Goal: Transaction & Acquisition: Purchase product/service

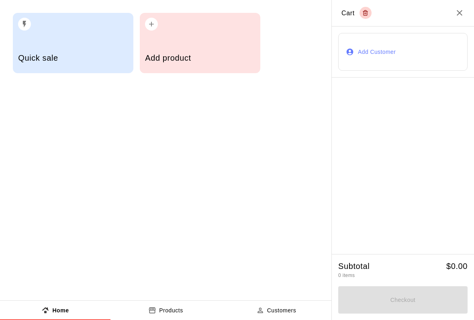
click at [255, 51] on div "Add product" at bounding box center [200, 59] width 110 height 29
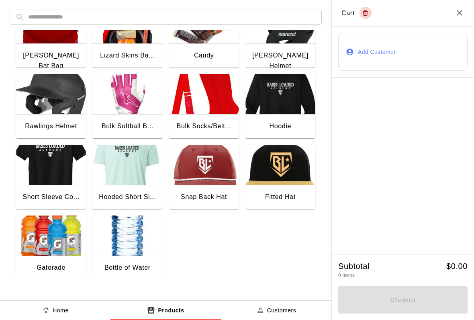
scroll to position [103, 0]
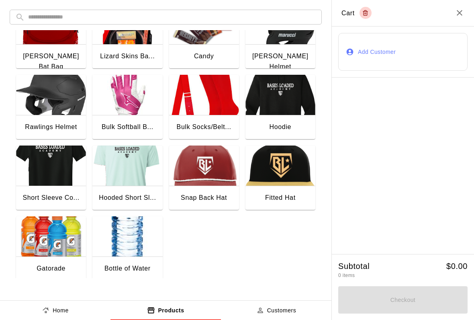
click at [133, 245] on img "button" at bounding box center [127, 236] width 70 height 40
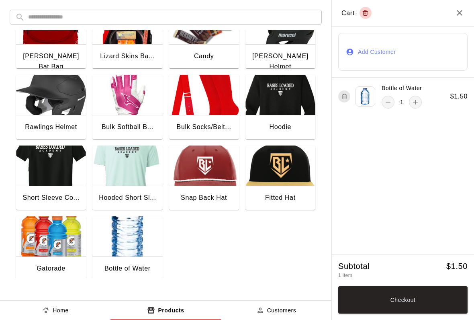
click at [407, 297] on button "Checkout" at bounding box center [402, 299] width 129 height 27
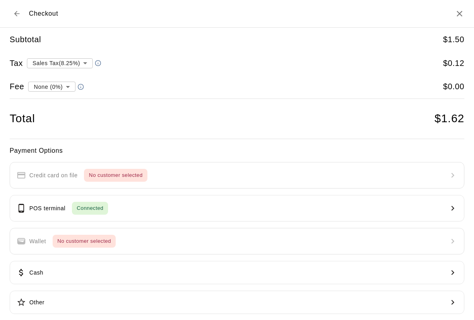
click at [216, 200] on button "POS terminal Connected" at bounding box center [237, 208] width 455 height 27
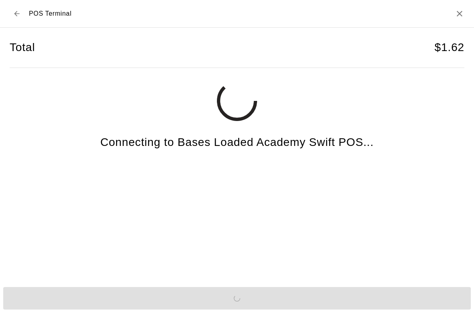
click at [469, 38] on div "Total $ 1.62 Connecting to Bases Loaded Academy Swift POS..." at bounding box center [237, 156] width 474 height 256
click at [457, 6] on h2 "POS Terminal" at bounding box center [237, 14] width 474 height 28
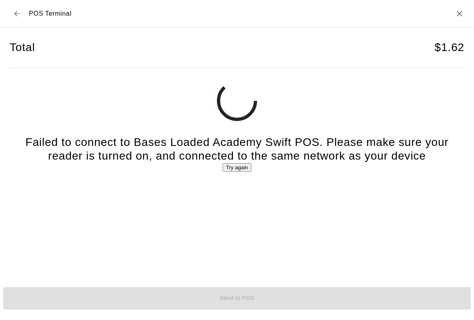
click at [452, 9] on h2 "POS Terminal" at bounding box center [237, 14] width 474 height 28
click at [455, 15] on icon "Close" at bounding box center [460, 14] width 10 height 10
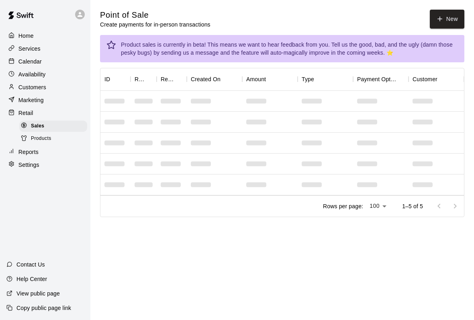
click at [37, 56] on div "Calendar" at bounding box center [45, 61] width 78 height 12
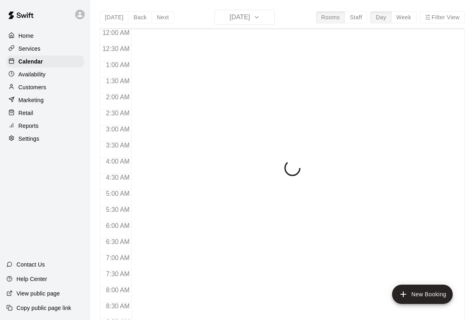
scroll to position [462, 0]
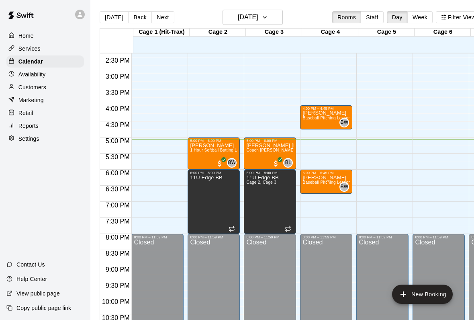
click at [325, 116] on span "Baseball Pitching Lesson" at bounding box center [326, 118] width 48 height 4
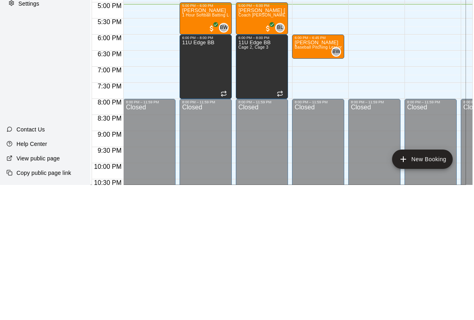
type input "****"
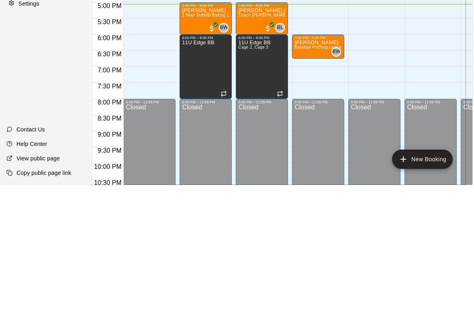
scroll to position [22, 8]
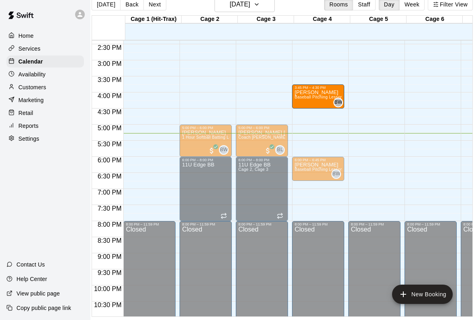
scroll to position [22, 0]
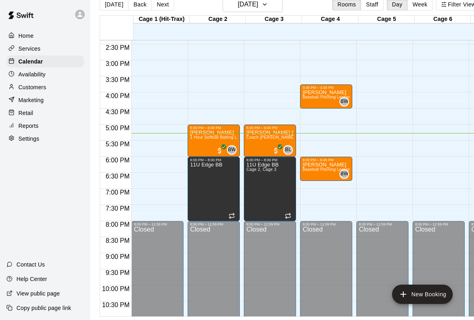
click at [339, 97] on div "BW 0" at bounding box center [342, 102] width 13 height 10
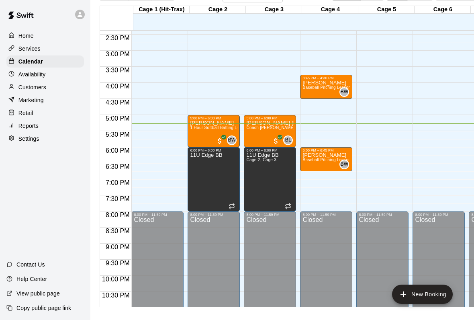
click at [440, 310] on div at bounding box center [237, 310] width 474 height 0
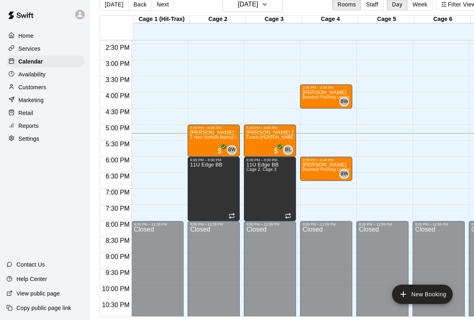
click at [217, 141] on div "[PERSON_NAME] 1 Hour Softball Batting Lesson" at bounding box center [213, 290] width 47 height 320
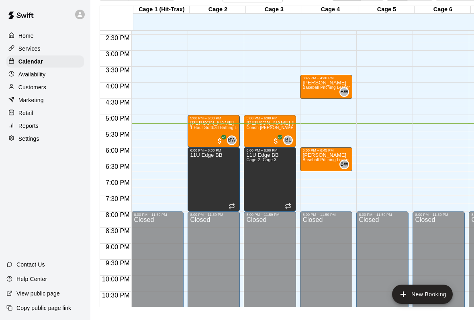
click at [32, 310] on button "edit" at bounding box center [24, 316] width 16 height 13
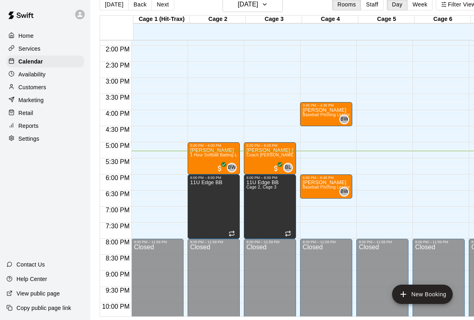
scroll to position [444, 0]
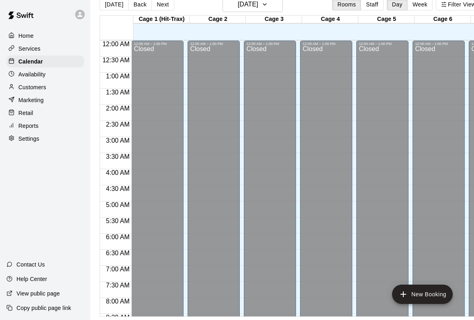
scroll to position [0, 0]
click at [27, 116] on p "Retail" at bounding box center [25, 113] width 15 height 8
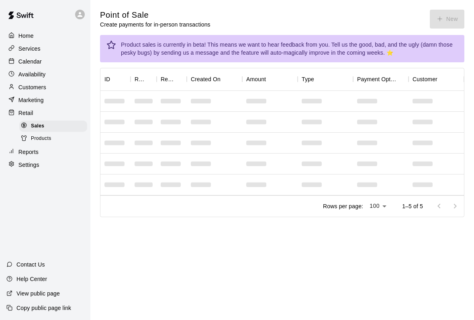
click at [445, 18] on div "Point of Sale Create payments for in-person transactions New" at bounding box center [282, 19] width 364 height 19
click at [450, 26] on div "Point of Sale Create payments for in-person transactions New" at bounding box center [282, 19] width 364 height 19
click at [446, 22] on button "New" at bounding box center [447, 19] width 35 height 19
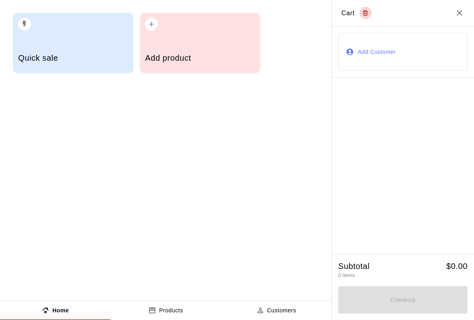
click at [166, 54] on h5 "Add product" at bounding box center [200, 58] width 110 height 11
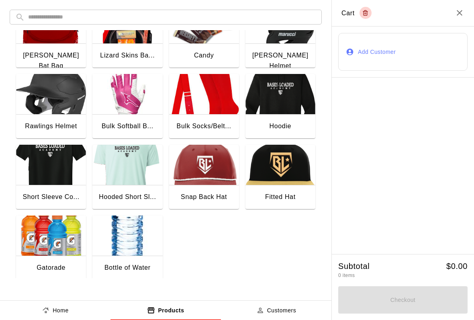
scroll to position [103, 0]
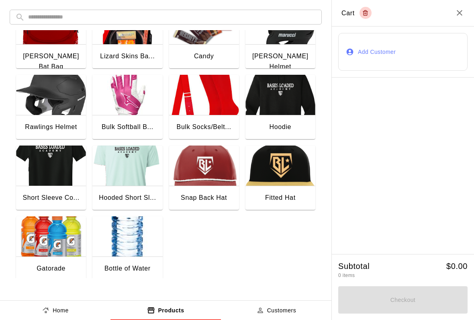
click at [125, 261] on div "Bottle of Water" at bounding box center [127, 269] width 70 height 26
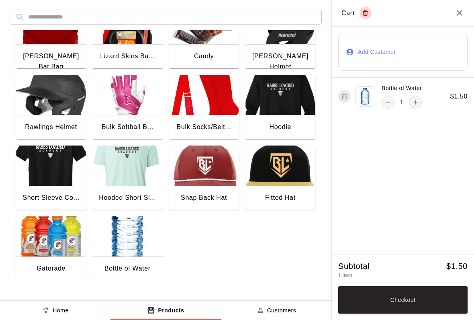
click at [365, 301] on button "Checkout" at bounding box center [402, 299] width 129 height 27
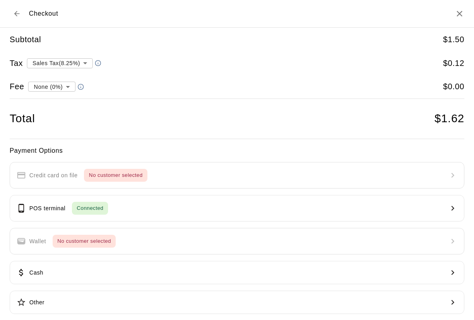
click at [385, 206] on button "POS terminal Connected" at bounding box center [237, 208] width 455 height 27
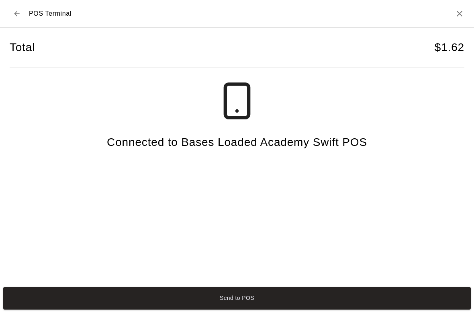
click at [208, 299] on button "Send to POS" at bounding box center [236, 298] width 467 height 22
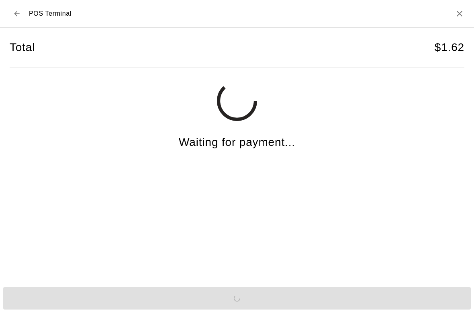
click at [453, 7] on h2 "POS Terminal" at bounding box center [237, 14] width 474 height 28
click at [460, 16] on icon "Close" at bounding box center [460, 14] width 10 height 10
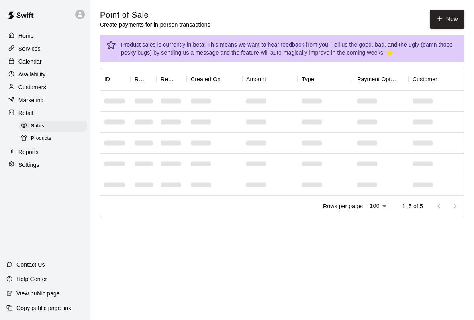
click at [445, 20] on button "New" at bounding box center [447, 19] width 35 height 19
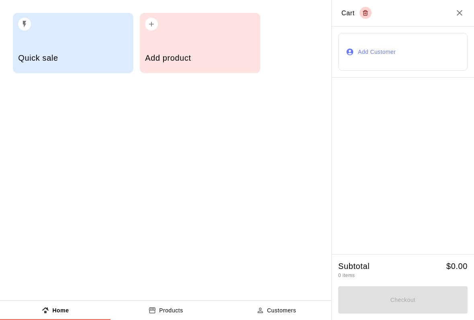
click at [169, 49] on div "Add product" at bounding box center [200, 59] width 110 height 29
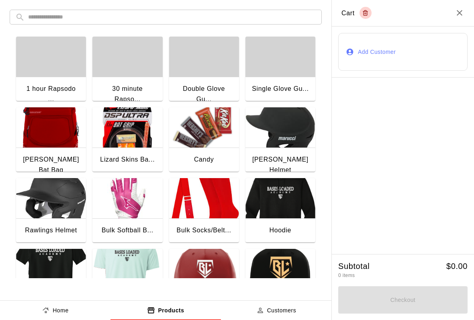
click at [447, 11] on h2 "Cart" at bounding box center [403, 13] width 142 height 27
click at [463, 3] on h2 "Cart" at bounding box center [403, 13] width 142 height 27
click at [458, 17] on icon "Close" at bounding box center [460, 13] width 10 height 10
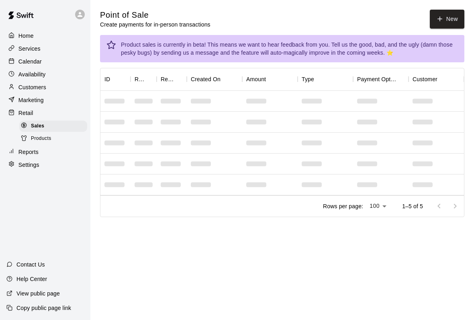
click at [439, 22] on icon "button" at bounding box center [439, 18] width 7 height 7
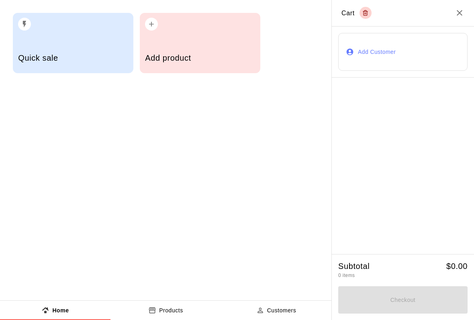
click at [52, 55] on h5 "Quick sale" at bounding box center [73, 58] width 110 height 11
click at [227, 285] on input "text" at bounding box center [236, 289] width 57 height 8
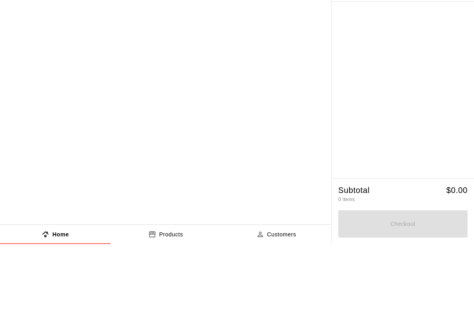
type input "*********"
click at [208, 293] on button "Checkout" at bounding box center [236, 304] width 57 height 22
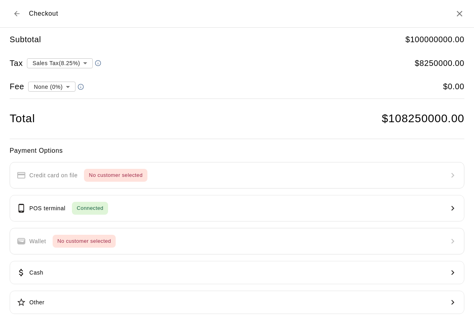
click at [326, 210] on button "POS terminal Connected" at bounding box center [237, 208] width 455 height 27
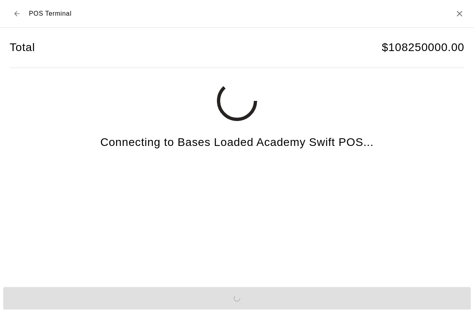
scroll to position [1, 0]
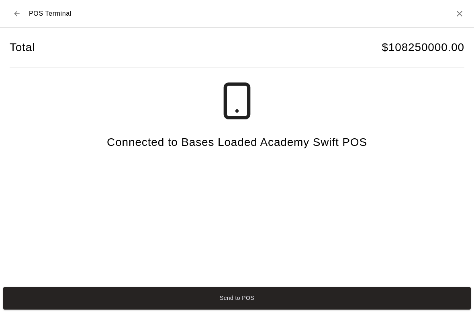
click at [324, 306] on button "Send to POS" at bounding box center [236, 298] width 467 height 22
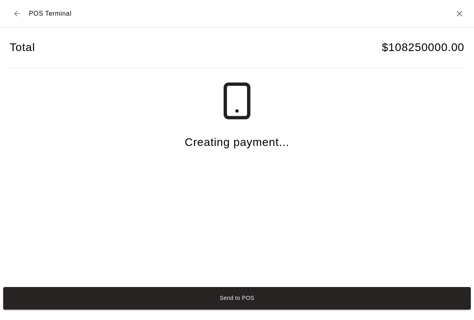
click at [410, 298] on button "Send to POS" at bounding box center [236, 298] width 467 height 22
click at [416, 309] on button "Send to POS" at bounding box center [236, 298] width 467 height 22
click at [449, 4] on h2 "POS Terminal" at bounding box center [237, 14] width 474 height 28
click at [456, 14] on icon "Close" at bounding box center [460, 14] width 10 height 10
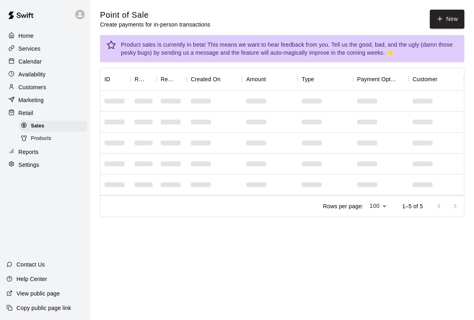
click at [17, 58] on div at bounding box center [13, 62] width 10 height 8
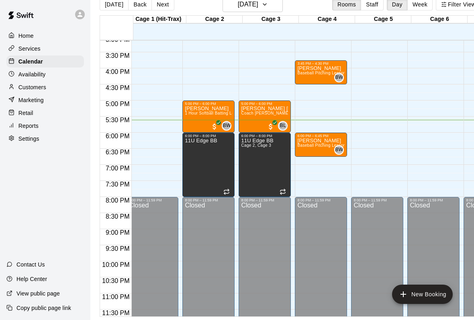
scroll to position [486, 3]
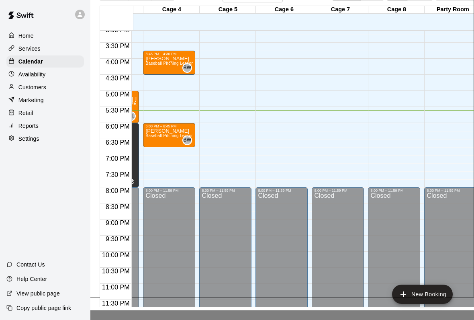
click at [154, 95] on li "Infield Rental" at bounding box center [137, 91] width 190 height 7
type input "**********"
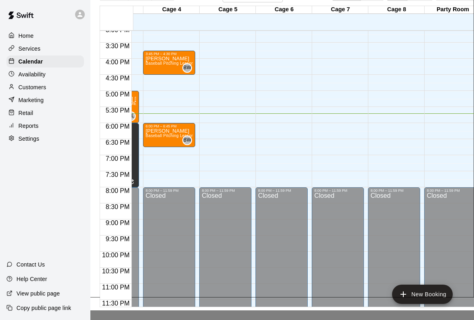
click at [139, 319] on input "text" at bounding box center [146, 326] width 57 height 8
type input "*****"
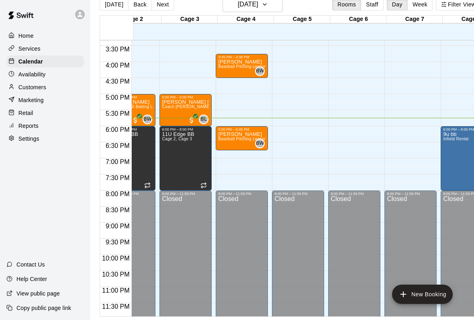
scroll to position [0, 81]
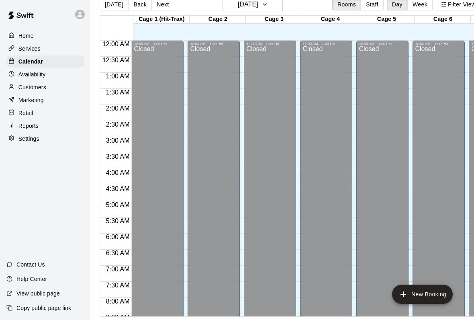
scroll to position [-6, 0]
click at [32, 103] on p "Marketing" at bounding box center [30, 100] width 25 height 8
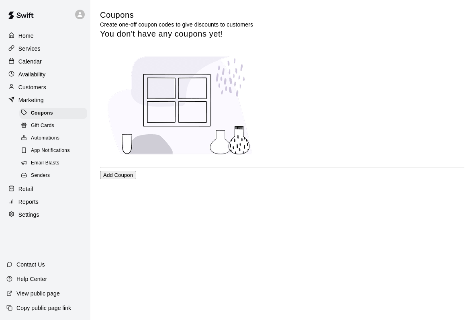
click at [23, 191] on p "Retail" at bounding box center [25, 189] width 15 height 8
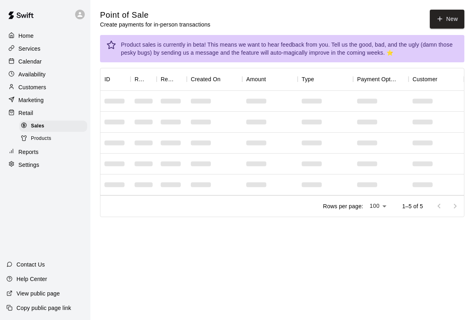
click at [442, 10] on button "New" at bounding box center [447, 19] width 35 height 19
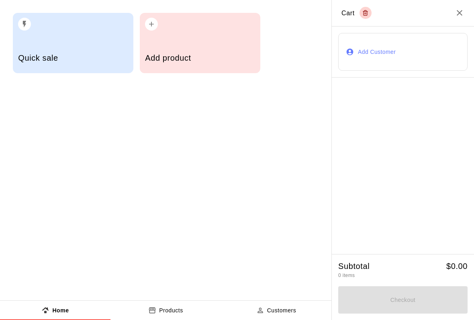
click at [172, 62] on h5 "Add product" at bounding box center [200, 58] width 110 height 11
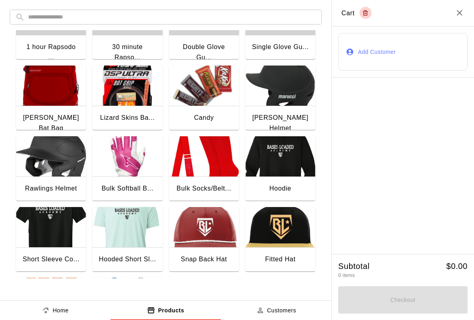
scroll to position [42, 0]
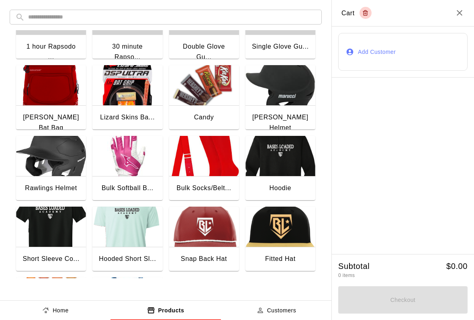
click at [134, 221] on img "button" at bounding box center [127, 226] width 70 height 40
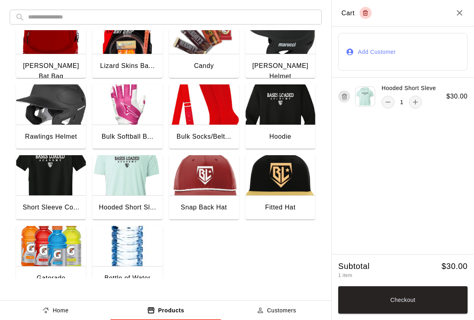
scroll to position [90, 0]
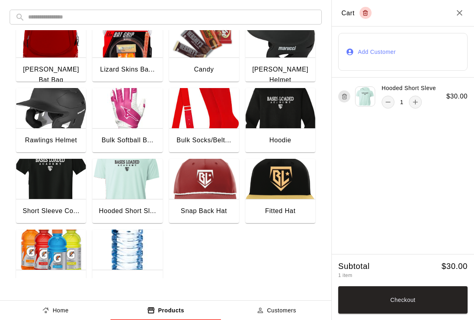
click at [214, 115] on img "button" at bounding box center [204, 108] width 70 height 40
click at [400, 139] on p "1" at bounding box center [401, 139] width 3 height 8
click at [219, 247] on button "close" at bounding box center [211, 253] width 16 height 13
click at [387, 139] on icon "remove" at bounding box center [388, 139] width 8 height 8
click at [408, 108] on div "1" at bounding box center [402, 102] width 40 height 13
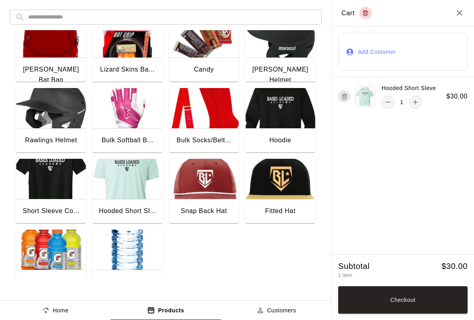
click at [219, 247] on button "close" at bounding box center [211, 253] width 16 height 13
click at [407, 102] on div "1" at bounding box center [402, 102] width 40 height 13
type input "*"
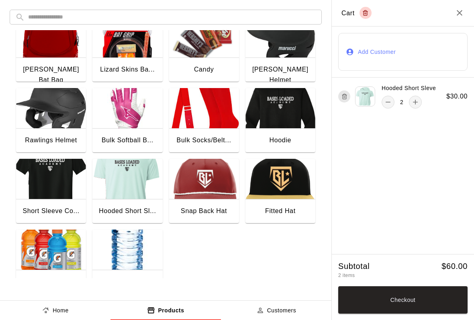
click at [364, 91] on img at bounding box center [365, 96] width 20 height 20
click at [216, 249] on icon "close" at bounding box center [211, 254] width 10 height 10
click at [370, 307] on button "Checkout" at bounding box center [402, 299] width 129 height 27
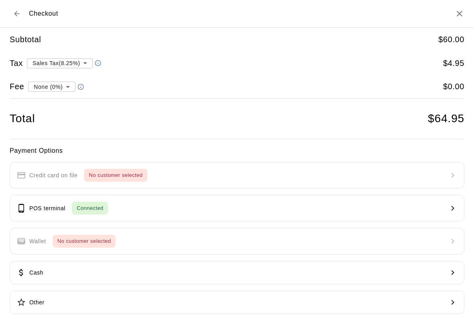
click at [63, 59] on body "**********" at bounding box center [237, 119] width 474 height 239
click at [13, 246] on div at bounding box center [237, 246] width 474 height 0
click at [13, 17] on icon "Back to cart" at bounding box center [17, 14] width 8 height 8
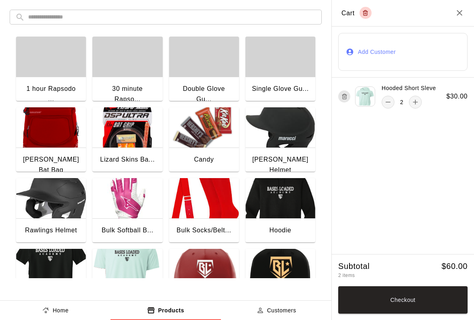
click at [465, 2] on h2 "Cart" at bounding box center [403, 13] width 142 height 27
click at [367, 12] on icon "Empty cart" at bounding box center [365, 14] width 4 height 4
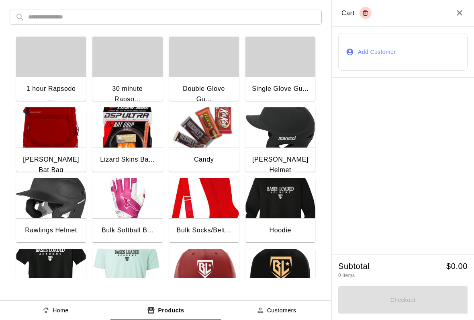
click at [62, 306] on p "Home" at bounding box center [61, 310] width 16 height 8
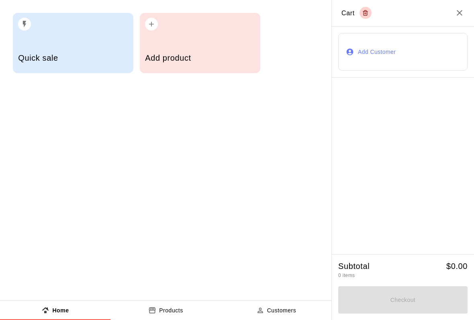
click at [168, 301] on button "Products" at bounding box center [165, 309] width 110 height 19
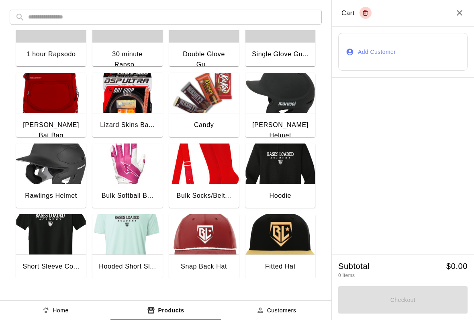
scroll to position [36, 0]
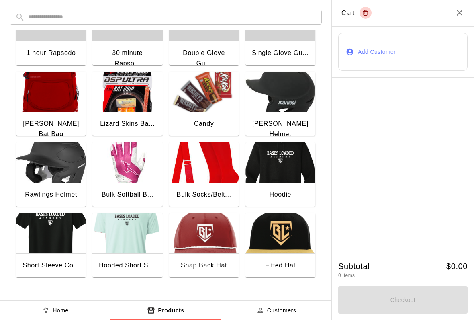
click at [139, 248] on img "button" at bounding box center [127, 233] width 70 height 40
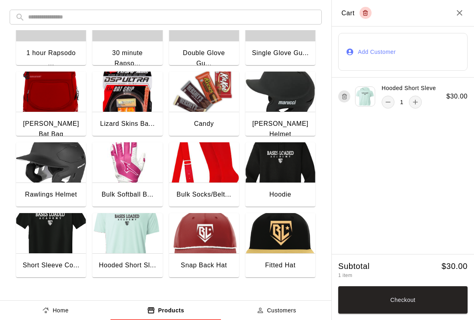
click at [434, 298] on button "Checkout" at bounding box center [402, 299] width 129 height 27
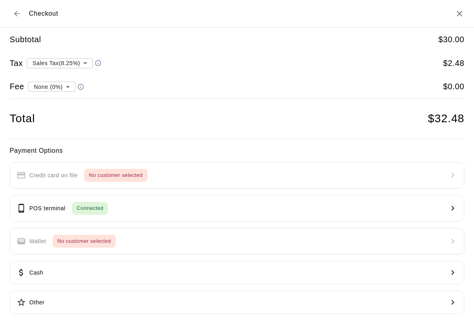
click at [464, 15] on icon "Close" at bounding box center [460, 14] width 10 height 10
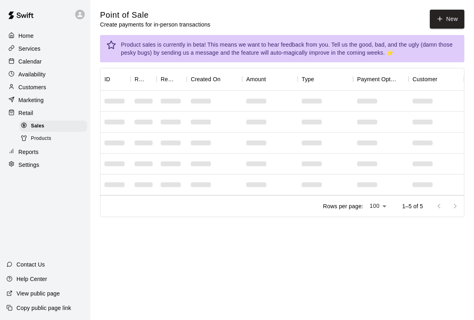
click at [444, 19] on button "New" at bounding box center [447, 19] width 35 height 19
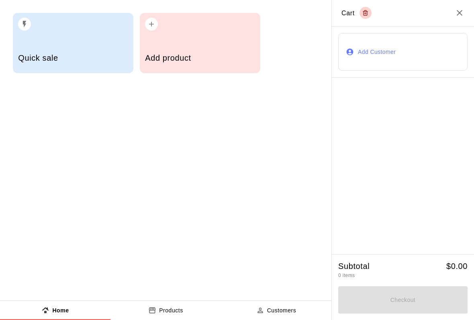
click at [96, 66] on div "Quick sale" at bounding box center [73, 59] width 110 height 29
click at [265, 247] on h2 "Quick Sale" at bounding box center [236, 258] width 57 height 22
click at [218, 259] on icon "Close" at bounding box center [213, 264] width 10 height 10
click at [186, 54] on h5 "Add product" at bounding box center [200, 58] width 110 height 11
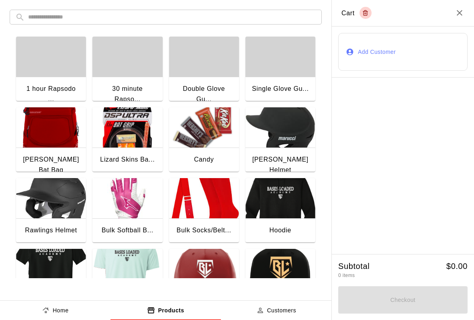
click at [123, 275] on img "button" at bounding box center [127, 269] width 70 height 40
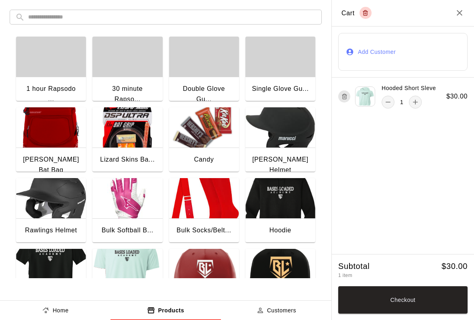
click at [366, 304] on button "Checkout" at bounding box center [402, 299] width 129 height 27
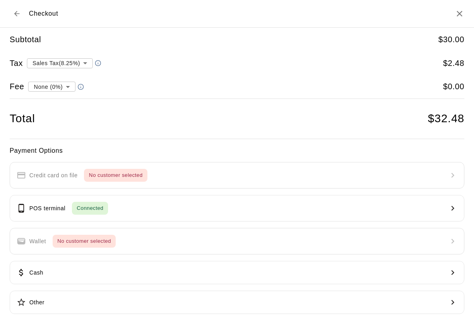
click at [462, 14] on icon "Close" at bounding box center [460, 14] width 10 height 10
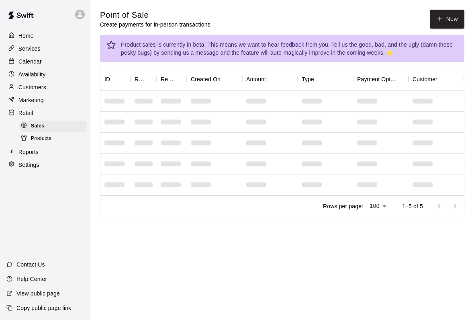
click at [454, 22] on button "New" at bounding box center [447, 19] width 35 height 19
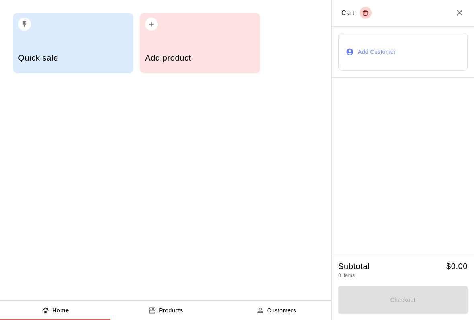
click at [57, 40] on div "Quick sale" at bounding box center [73, 43] width 120 height 60
click at [218, 259] on icon "Close" at bounding box center [213, 264] width 10 height 10
click at [192, 51] on div "Add product" at bounding box center [200, 59] width 110 height 29
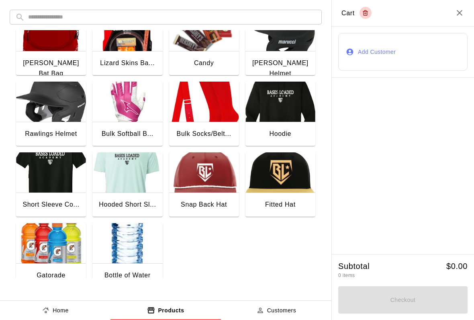
scroll to position [103, 0]
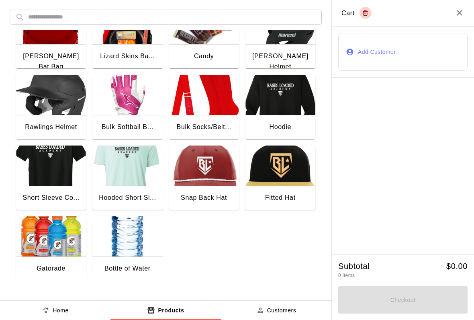
click at [127, 235] on img "button" at bounding box center [127, 236] width 70 height 40
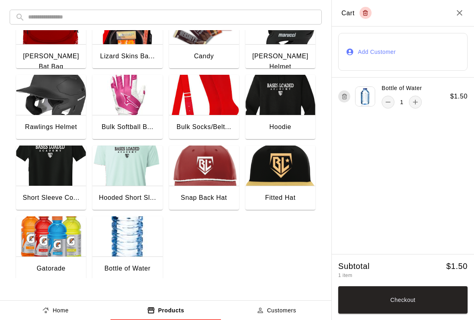
click at [459, 17] on icon "Close" at bounding box center [460, 13] width 10 height 10
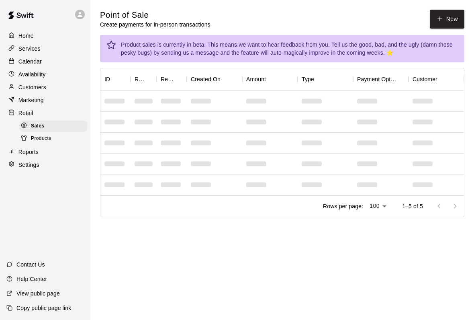
click at [459, 27] on button "New" at bounding box center [447, 19] width 35 height 19
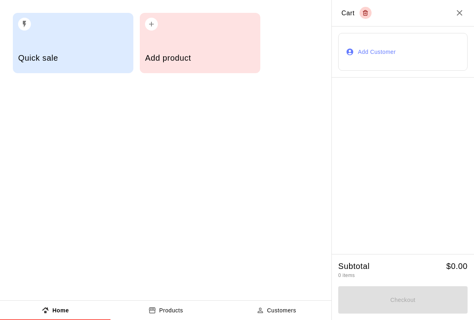
click at [202, 45] on div "Add product" at bounding box center [200, 59] width 110 height 29
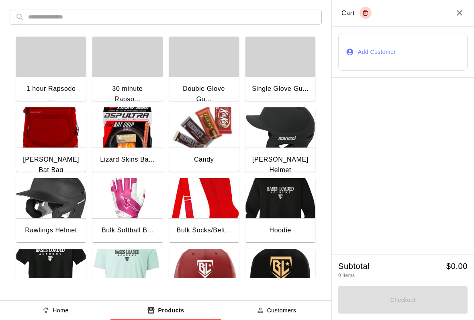
click at [193, 159] on div "Candy" at bounding box center [204, 160] width 70 height 26
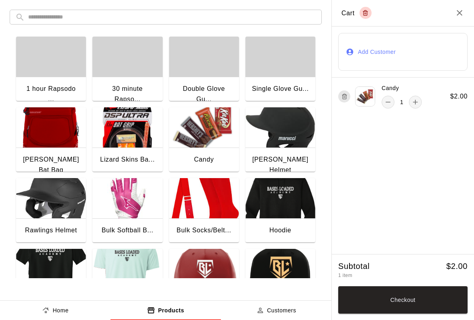
click at [388, 101] on icon "remove" at bounding box center [388, 102] width 8 height 8
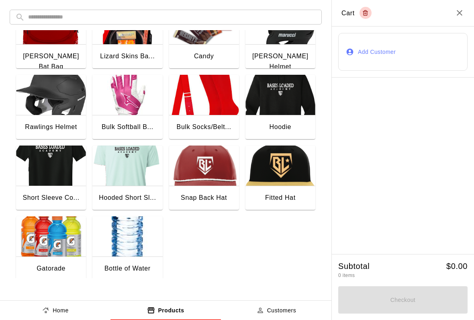
click at [45, 226] on img "button" at bounding box center [51, 236] width 70 height 40
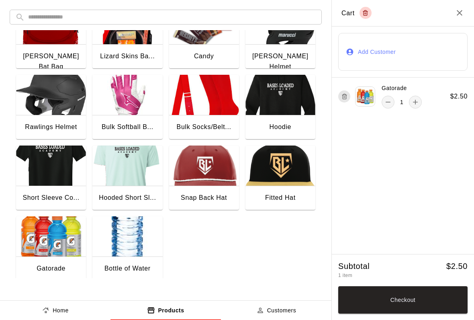
click at [36, 249] on img "button" at bounding box center [51, 236] width 70 height 40
click at [375, 114] on div "Gatorade 2 $ 2.50" at bounding box center [403, 96] width 142 height 37
type input "*"
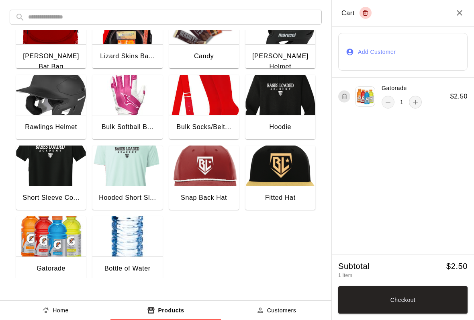
click at [341, 290] on button "Checkout" at bounding box center [402, 299] width 129 height 27
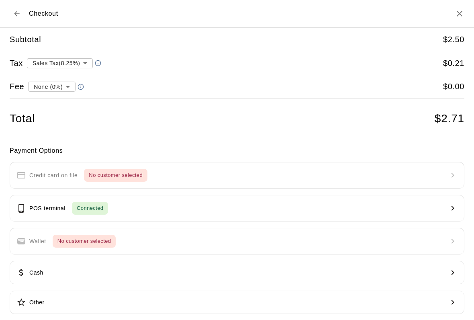
click at [227, 179] on div "Payment Options Credit card on file No customer selected POS terminal Connected…" at bounding box center [237, 229] width 455 height 169
click at [227, 204] on button "POS terminal Connected" at bounding box center [237, 208] width 455 height 27
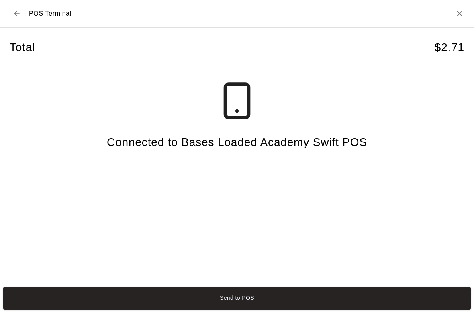
click at [344, 308] on button "Send to POS" at bounding box center [236, 298] width 467 height 22
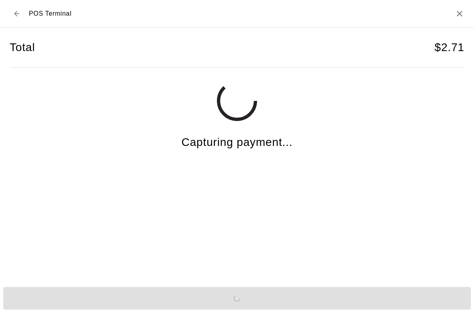
click at [121, 306] on div "Send to POS" at bounding box center [237, 298] width 474 height 29
click at [130, 311] on div "Send to POS" at bounding box center [237, 298] width 474 height 29
click at [130, 306] on div "Send to POS" at bounding box center [237, 298] width 474 height 29
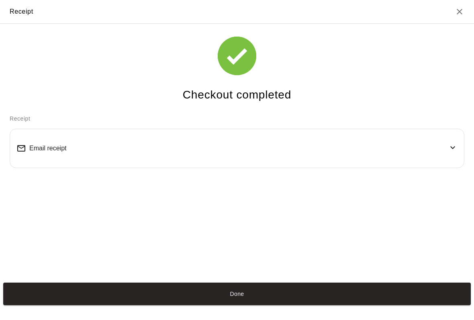
click at [127, 302] on button "Done" at bounding box center [236, 293] width 467 height 22
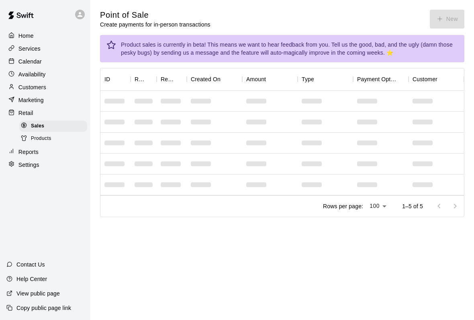
click at [15, 62] on div at bounding box center [13, 62] width 10 height 8
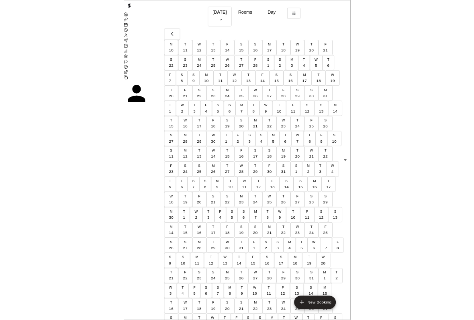
scroll to position [0, 3362]
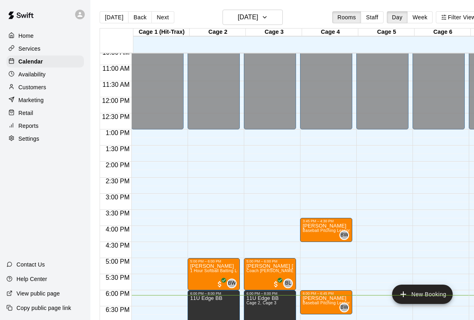
click at [21, 121] on div "Reports" at bounding box center [45, 126] width 78 height 12
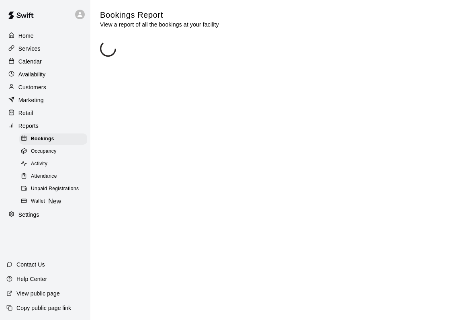
click at [21, 118] on div "Retail" at bounding box center [45, 113] width 78 height 12
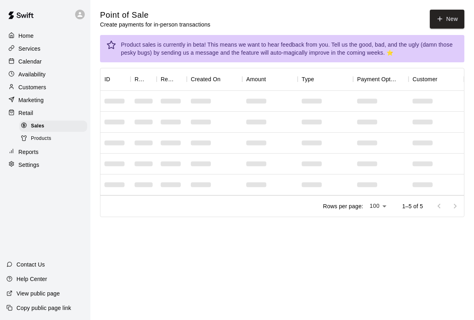
click at [443, 10] on button "New" at bounding box center [447, 19] width 35 height 19
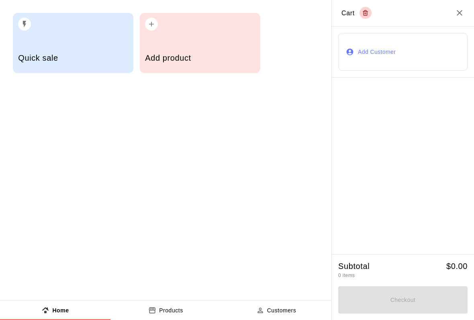
click at [193, 58] on h5 "Add product" at bounding box center [200, 58] width 110 height 11
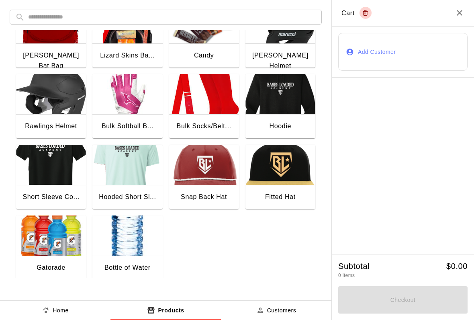
scroll to position [103, 0]
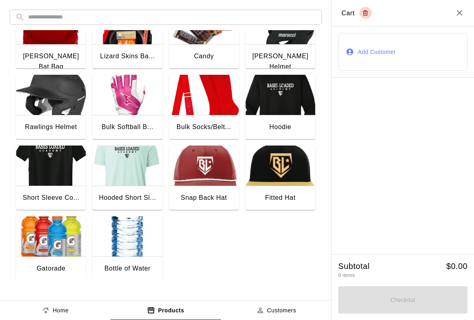
click at [32, 261] on div "Gatorade" at bounding box center [51, 269] width 70 height 26
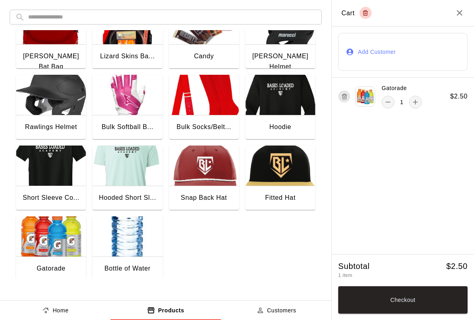
click at [131, 242] on img "button" at bounding box center [127, 236] width 70 height 40
click at [371, 302] on button "Checkout" at bounding box center [402, 299] width 129 height 27
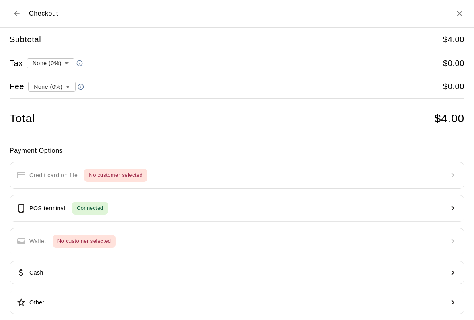
type input "**********"
click at [96, 199] on button "POS terminal Connected" at bounding box center [237, 208] width 455 height 27
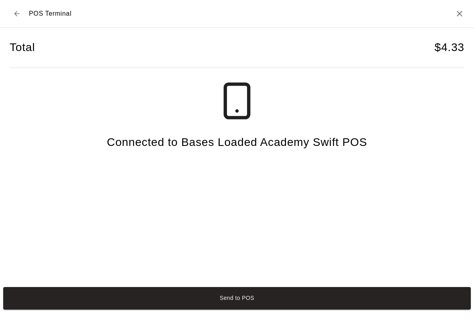
click at [161, 307] on button "Send to POS" at bounding box center [236, 298] width 467 height 22
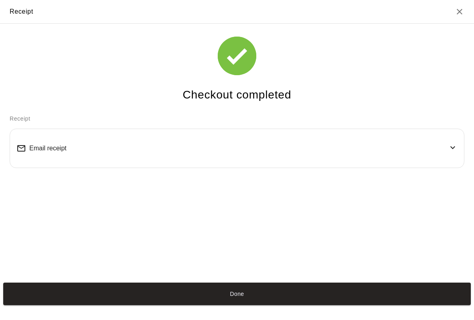
click at [229, 304] on button "Done" at bounding box center [236, 293] width 467 height 22
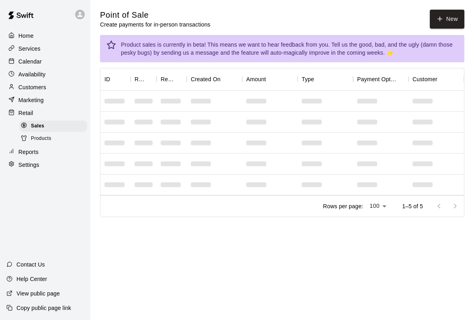
click at [60, 44] on div "Services" at bounding box center [45, 49] width 78 height 12
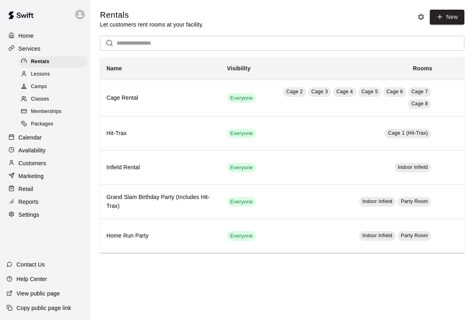
click at [54, 31] on div "Home" at bounding box center [45, 36] width 78 height 12
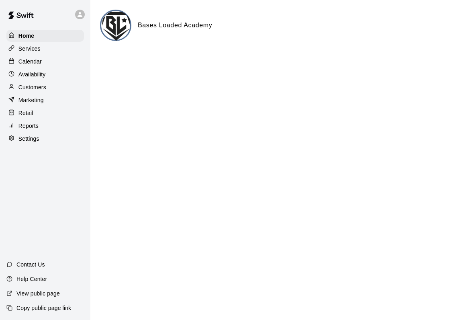
click at [18, 50] on div at bounding box center [13, 49] width 10 height 8
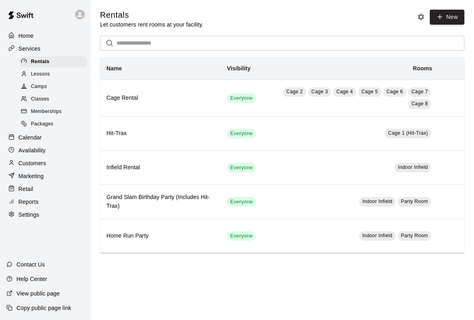
click at [32, 75] on span "Lessons" at bounding box center [40, 74] width 19 height 8
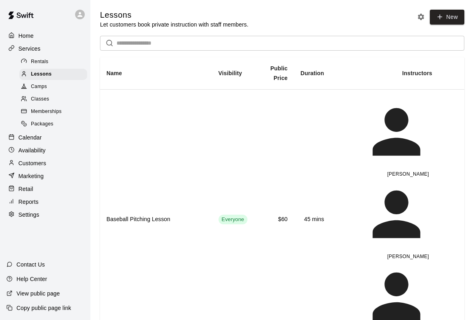
click at [23, 133] on p "Calendar" at bounding box center [29, 137] width 23 height 8
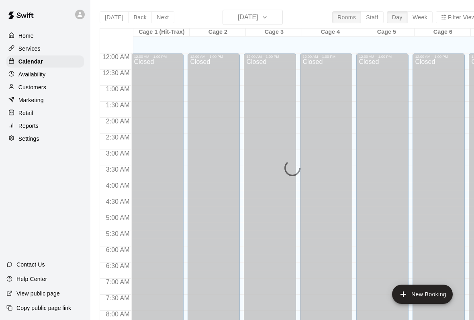
scroll to position [462, 0]
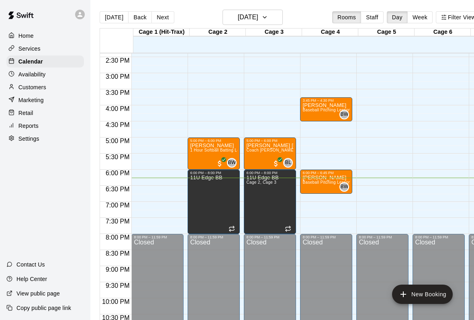
click at [241, 13] on h6 "[DATE]" at bounding box center [248, 17] width 20 height 11
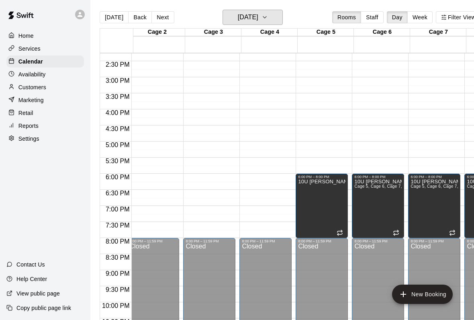
scroll to position [0, 72]
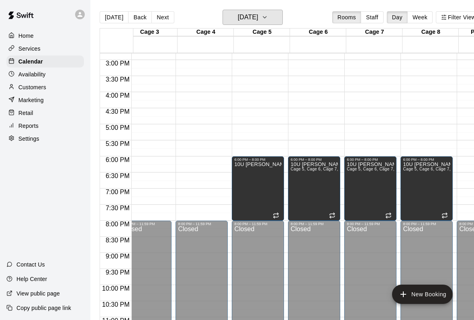
click at [255, 22] on h6 "[DATE]" at bounding box center [248, 17] width 20 height 11
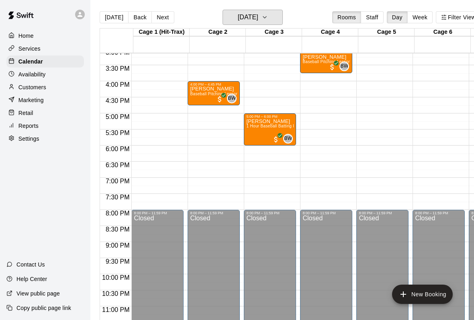
click at [257, 10] on button "[DATE]" at bounding box center [252, 17] width 60 height 15
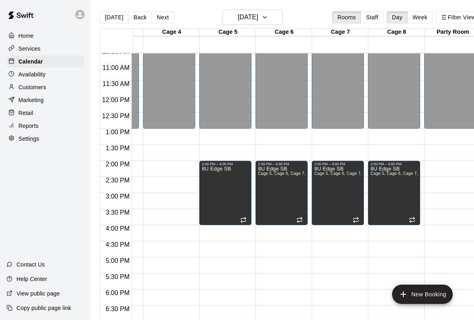
click at [22, 112] on p "Retail" at bounding box center [25, 113] width 15 height 8
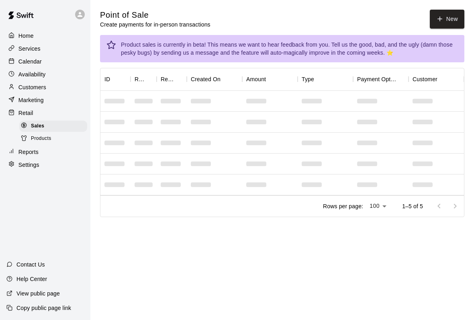
click at [443, 17] on button "New" at bounding box center [447, 19] width 35 height 19
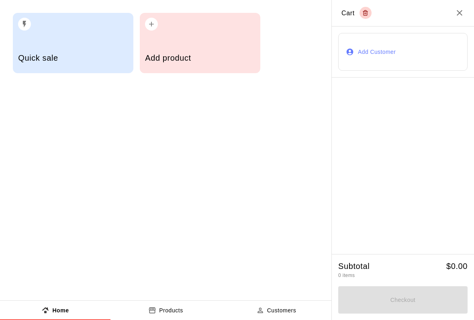
click at [209, 49] on div "Add product" at bounding box center [200, 59] width 110 height 29
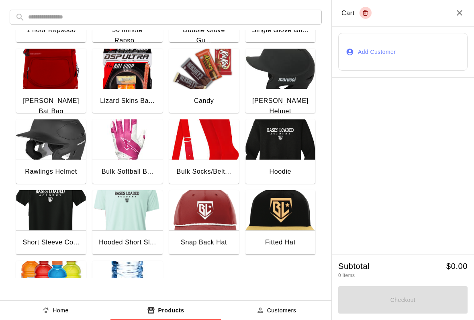
scroll to position [59, 0]
click at [204, 76] on img "button" at bounding box center [204, 69] width 70 height 40
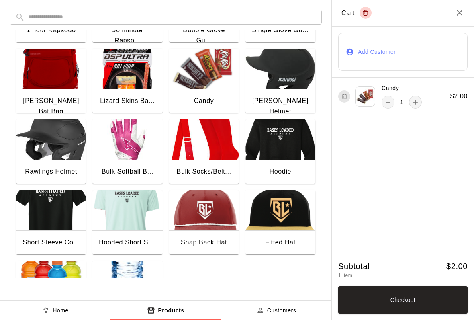
click at [116, 276] on img "button" at bounding box center [127, 281] width 70 height 40
click at [135, 268] on img "button" at bounding box center [127, 281] width 70 height 40
click at [385, 289] on button "Checkout" at bounding box center [402, 299] width 129 height 27
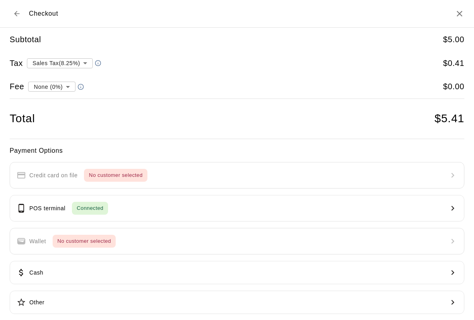
click at [71, 213] on button "POS terminal Connected" at bounding box center [237, 208] width 455 height 27
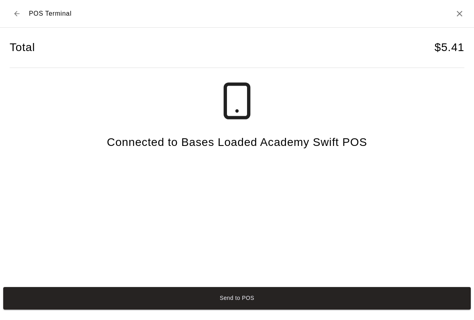
click at [386, 301] on button "Send to POS" at bounding box center [236, 298] width 467 height 22
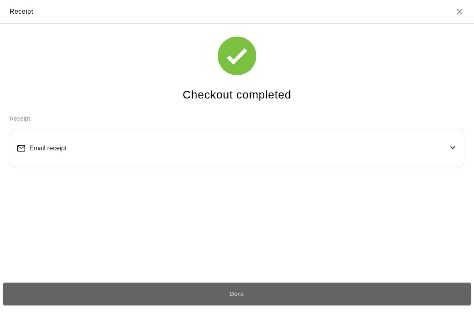
click at [267, 298] on button "Done" at bounding box center [236, 293] width 467 height 22
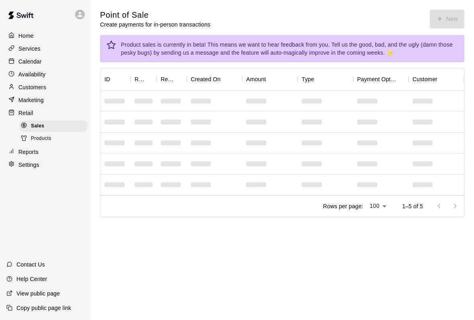
click at [38, 133] on div "Products" at bounding box center [53, 138] width 68 height 11
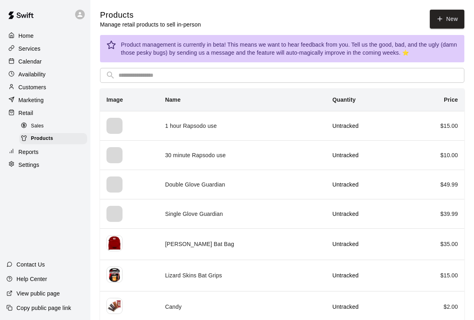
click at [20, 54] on div "Services" at bounding box center [45, 49] width 78 height 12
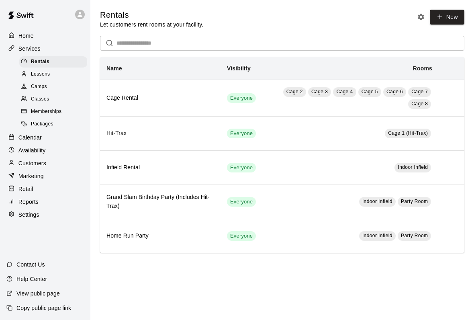
click at [22, 128] on div at bounding box center [26, 124] width 10 height 8
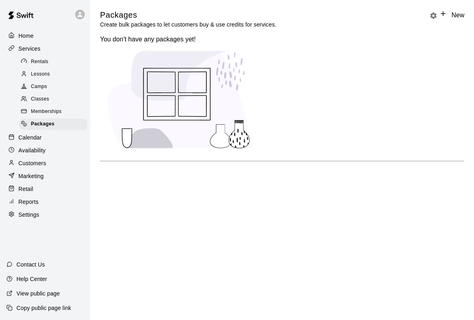
click at [22, 138] on p "Calendar" at bounding box center [29, 137] width 23 height 8
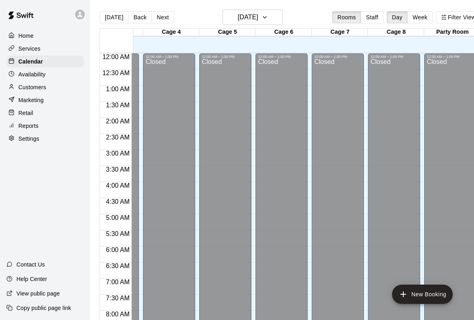
scroll to position [0, 159]
click at [64, 105] on div "Marketing" at bounding box center [45, 100] width 78 height 12
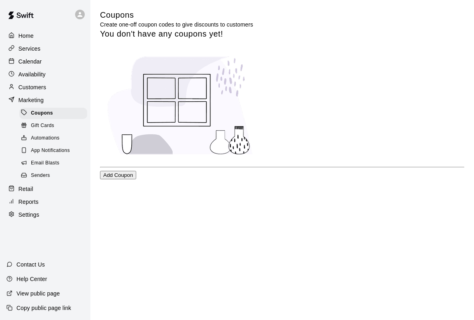
click at [39, 127] on span "Gift Cards" at bounding box center [42, 126] width 23 height 8
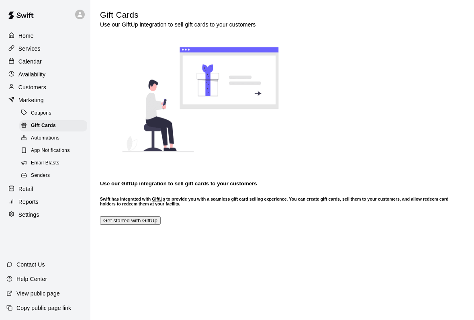
click at [43, 179] on span "Senders" at bounding box center [40, 175] width 19 height 8
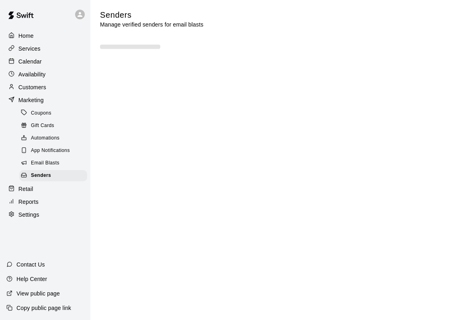
click at [39, 199] on div "Reports" at bounding box center [45, 202] width 78 height 12
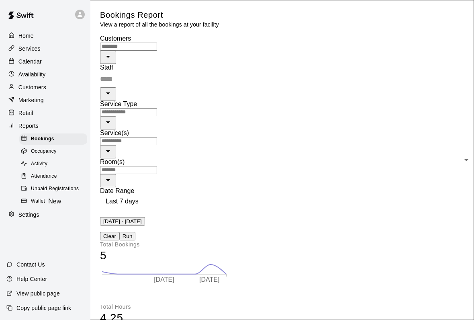
click at [36, 157] on div "Occupancy" at bounding box center [53, 151] width 68 height 11
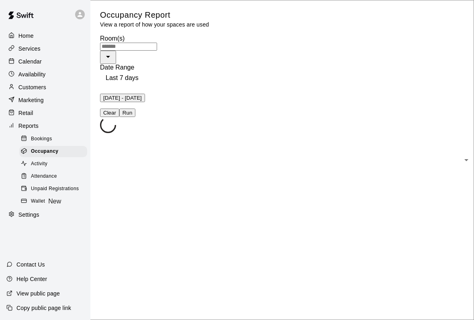
click at [35, 164] on span "Activity" at bounding box center [39, 164] width 16 height 8
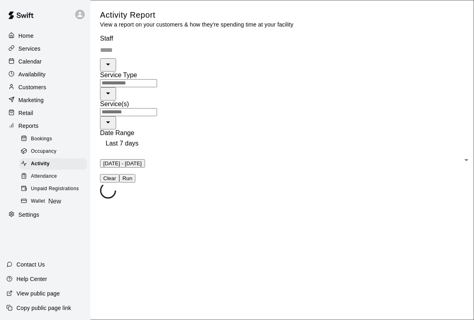
click at [28, 112] on p "Retail" at bounding box center [25, 113] width 15 height 8
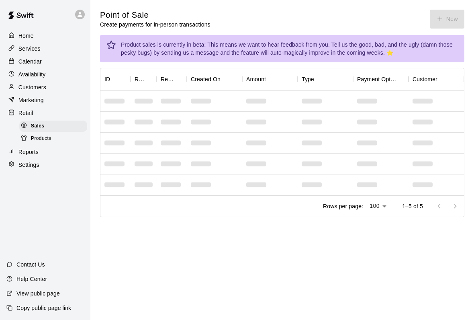
click at [448, 18] on div "Point of Sale Create payments for in-person transactions New" at bounding box center [282, 19] width 364 height 19
click at [428, 10] on div "Point of Sale Create payments for in-person transactions New" at bounding box center [282, 19] width 364 height 19
click at [439, 19] on div "Point of Sale Create payments for in-person transactions New" at bounding box center [282, 19] width 364 height 19
click at [445, 21] on div "Point of Sale Create payments for in-person transactions New" at bounding box center [282, 19] width 364 height 19
click at [437, 20] on div "Point of Sale Create payments for in-person transactions New" at bounding box center [282, 19] width 364 height 19
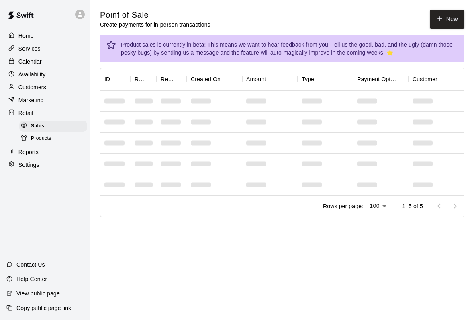
click at [22, 96] on p "Marketing" at bounding box center [30, 100] width 25 height 8
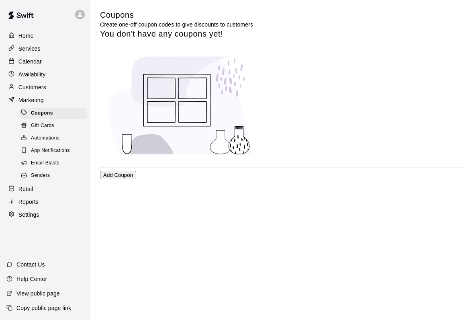
click at [24, 184] on div "Retail" at bounding box center [45, 189] width 78 height 12
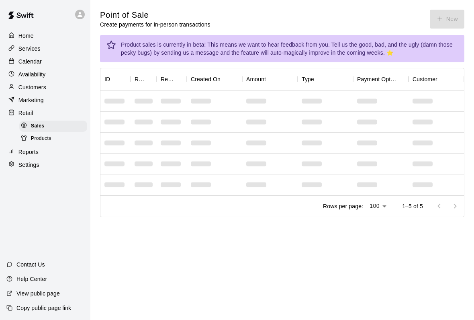
click at [19, 30] on div "Home" at bounding box center [45, 36] width 78 height 12
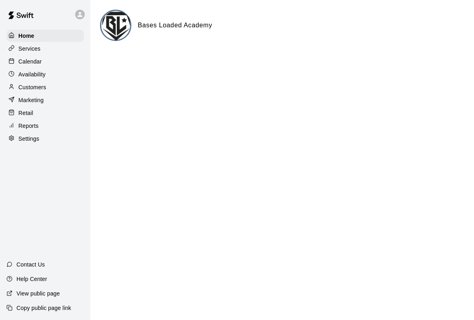
click at [20, 49] on p "Services" at bounding box center [29, 49] width 22 height 8
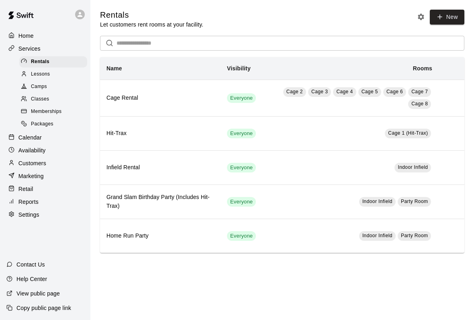
click at [29, 138] on p "Calendar" at bounding box center [29, 137] width 23 height 8
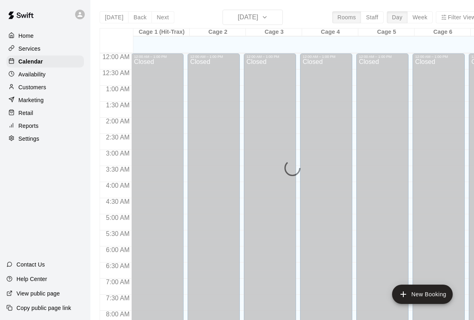
scroll to position [462, 0]
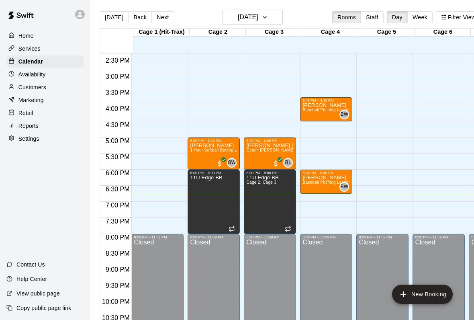
click at [27, 72] on p "Availability" at bounding box center [31, 74] width 27 height 8
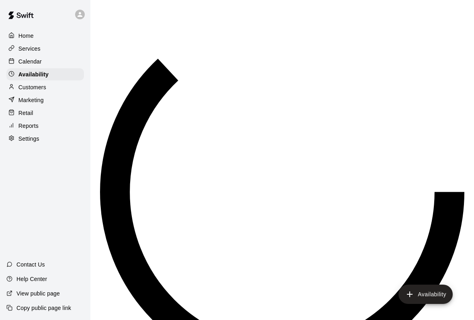
scroll to position [486, 0]
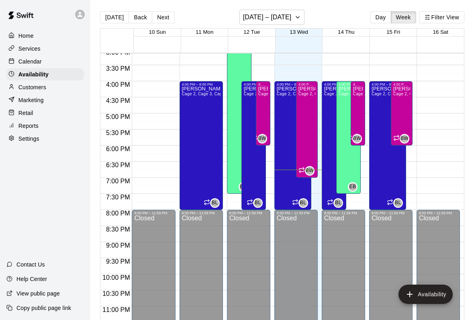
click at [29, 92] on div "Customers" at bounding box center [45, 87] width 78 height 12
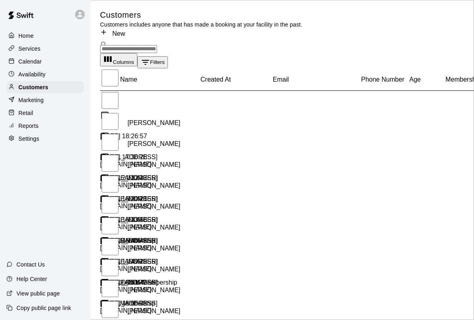
click at [29, 99] on p "Marketing" at bounding box center [30, 100] width 25 height 8
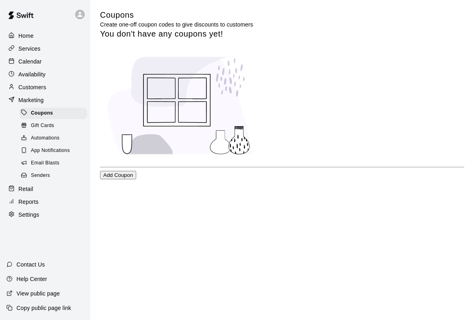
click at [25, 41] on div "Home" at bounding box center [45, 36] width 78 height 12
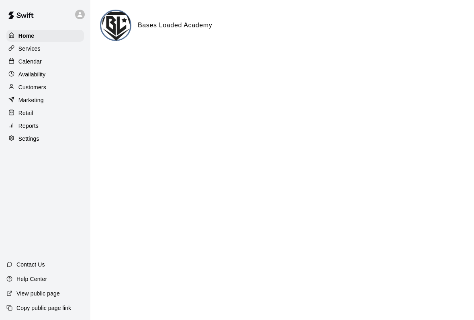
click at [23, 34] on p "Home" at bounding box center [26, 36] width 16 height 8
click at [23, 102] on p "Marketing" at bounding box center [30, 100] width 25 height 8
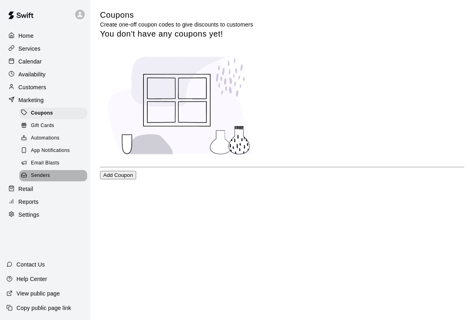
click at [24, 181] on div "Senders" at bounding box center [53, 175] width 68 height 11
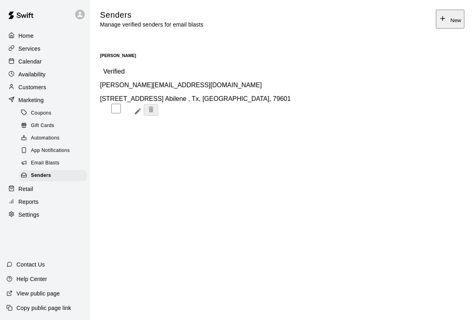
click at [20, 188] on p "Retail" at bounding box center [25, 189] width 15 height 8
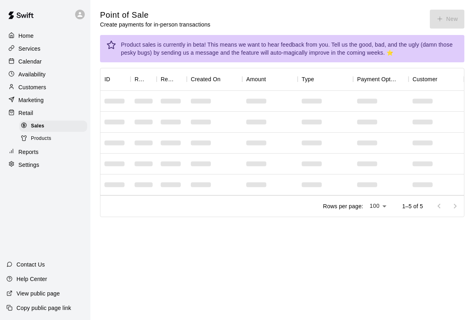
click at [21, 38] on p "Home" at bounding box center [25, 36] width 15 height 8
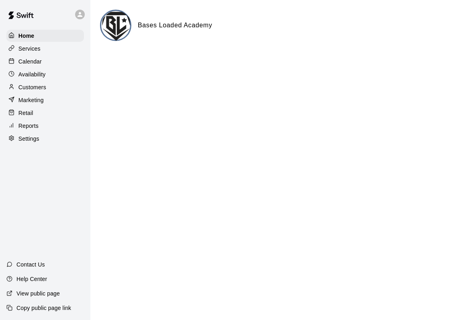
click at [28, 59] on p "Calendar" at bounding box center [29, 61] width 23 height 8
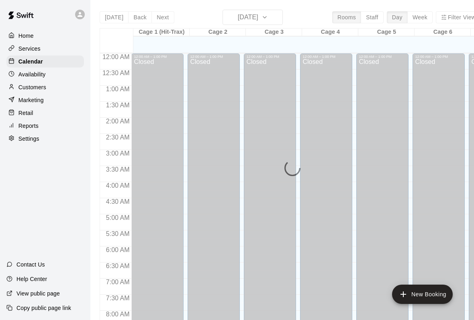
scroll to position [462, 0]
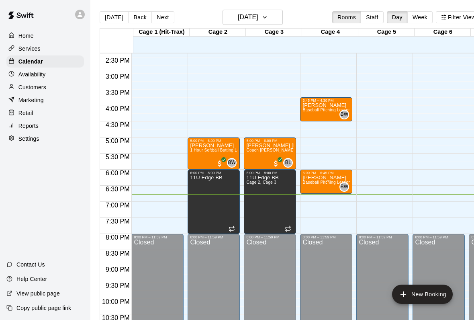
click at [26, 47] on p "Services" at bounding box center [29, 49] width 22 height 8
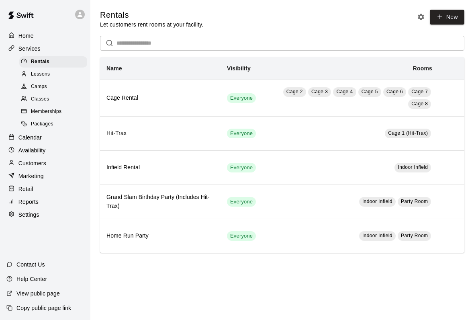
click at [31, 80] on div "Lessons" at bounding box center [53, 74] width 68 height 11
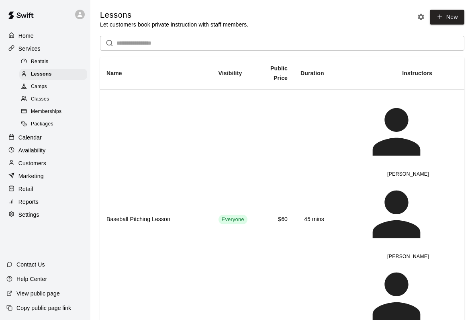
click at [24, 86] on icon at bounding box center [24, 86] width 6 height 6
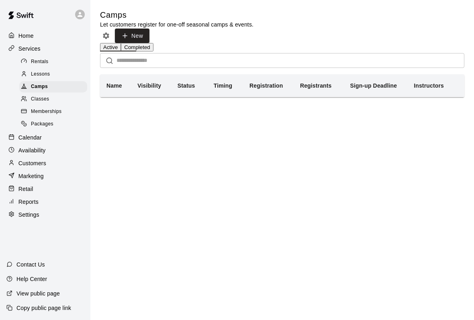
click at [29, 94] on div "Classes" at bounding box center [53, 99] width 68 height 11
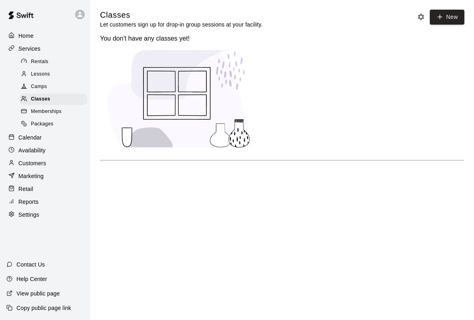
click at [28, 108] on div at bounding box center [26, 112] width 10 height 8
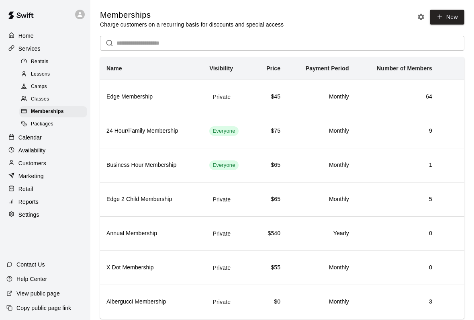
click at [30, 112] on div at bounding box center [26, 112] width 10 height 8
click at [29, 76] on div at bounding box center [26, 75] width 10 height 8
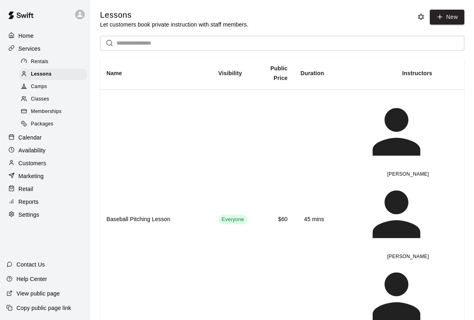
click at [24, 53] on div "Services" at bounding box center [45, 49] width 78 height 12
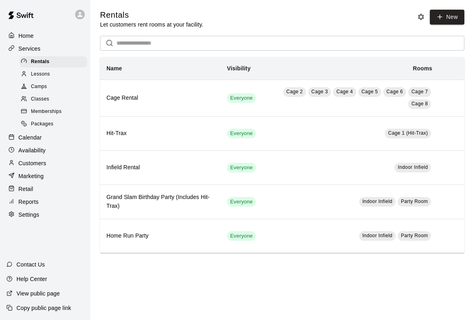
click at [20, 67] on link "Rentals" at bounding box center [54, 61] width 71 height 12
click at [22, 65] on div at bounding box center [26, 62] width 10 height 8
click at [27, 49] on p "Services" at bounding box center [29, 49] width 22 height 8
click at [24, 30] on div "Home" at bounding box center [45, 36] width 78 height 12
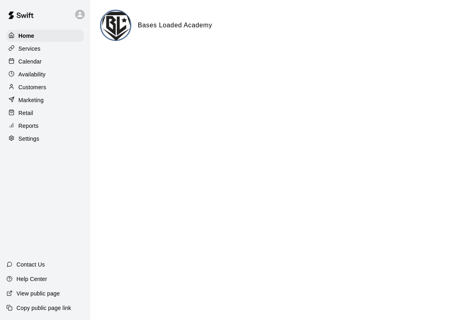
click at [24, 47] on p "Services" at bounding box center [29, 49] width 22 height 8
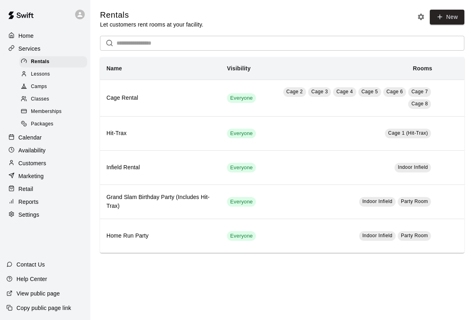
click at [23, 67] on div "Rentals" at bounding box center [53, 61] width 68 height 11
click at [27, 52] on p "Services" at bounding box center [29, 49] width 22 height 8
click at [28, 48] on p "Services" at bounding box center [29, 49] width 22 height 8
click at [29, 37] on p "Home" at bounding box center [25, 36] width 15 height 8
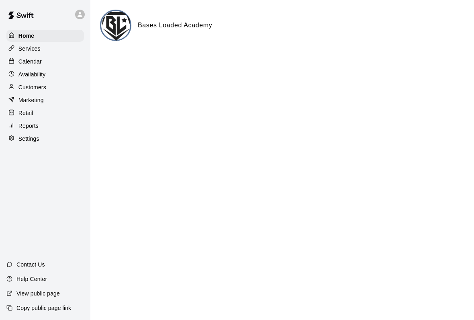
click at [23, 49] on p "Services" at bounding box center [29, 49] width 22 height 8
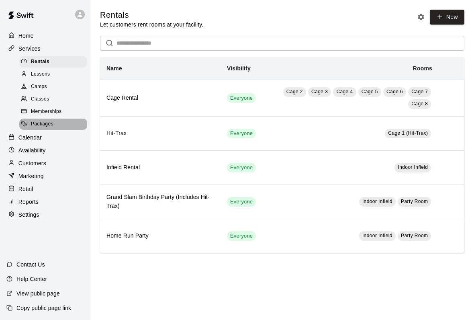
click at [25, 130] on div "Packages" at bounding box center [53, 123] width 68 height 11
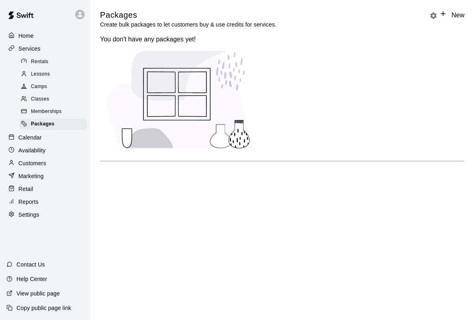
click at [32, 61] on span "Rentals" at bounding box center [40, 62] width 18 height 8
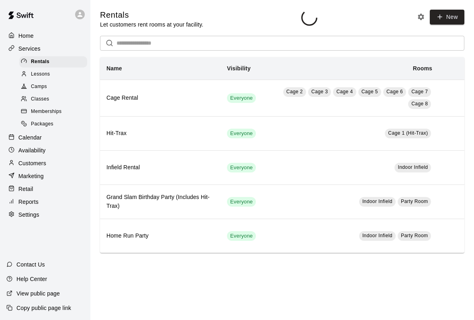
click at [32, 61] on span "Rentals" at bounding box center [40, 62] width 18 height 8
click at [30, 62] on div at bounding box center [26, 62] width 10 height 8
click at [24, 141] on p "Calendar" at bounding box center [29, 137] width 23 height 8
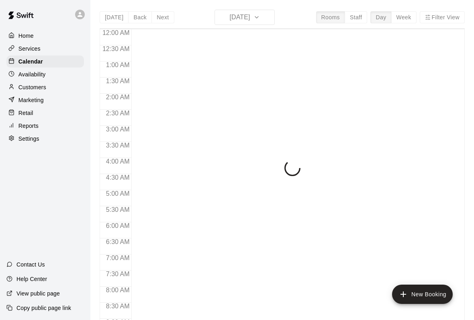
scroll to position [462, 0]
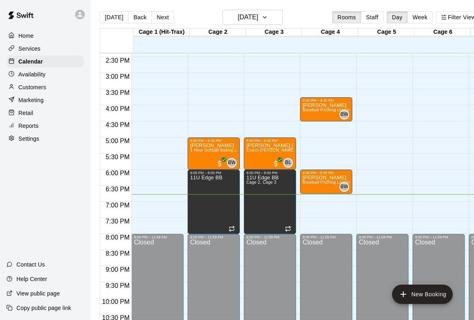
click at [318, 102] on div "3:45 PM – 4:30 PM" at bounding box center [325, 100] width 47 height 4
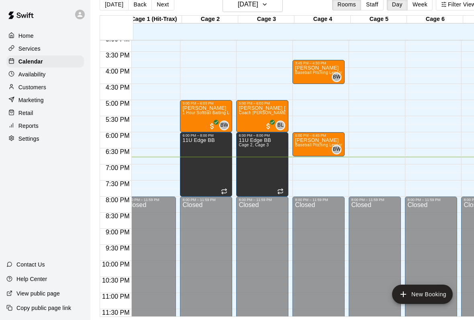
scroll to position [0, 7]
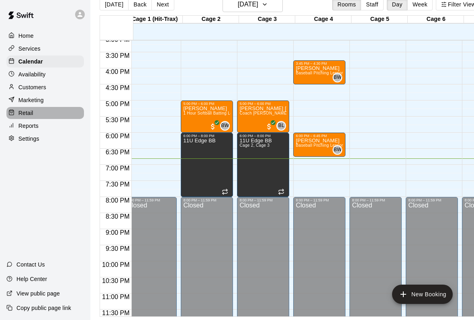
click at [20, 114] on p "Retail" at bounding box center [25, 113] width 15 height 8
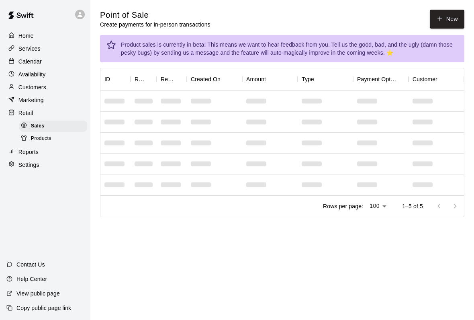
click at [439, 18] on icon "button" at bounding box center [439, 18] width 7 height 7
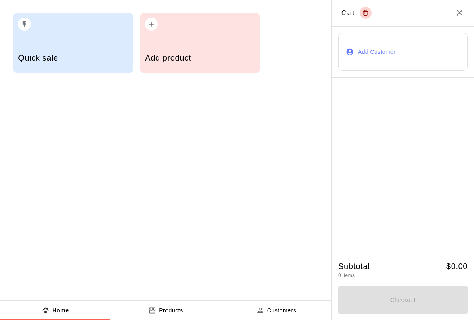
click at [167, 60] on h5 "Add product" at bounding box center [200, 58] width 110 height 11
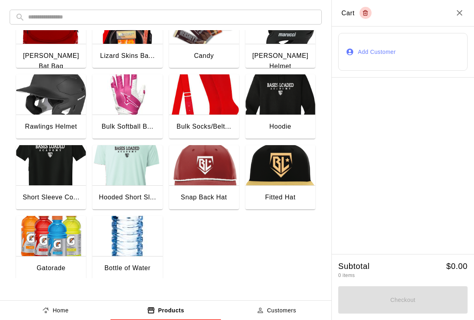
scroll to position [103, 0]
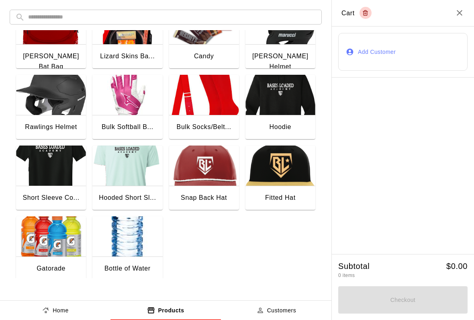
click at [124, 260] on div "Bottle of Water" at bounding box center [127, 269] width 70 height 26
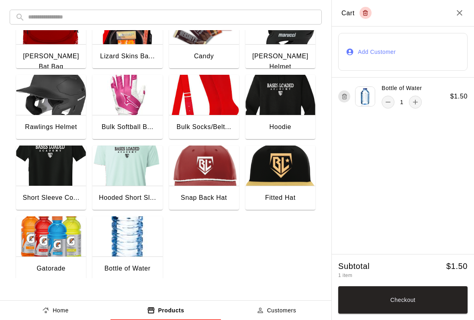
click at [128, 238] on img "button" at bounding box center [127, 236] width 70 height 40
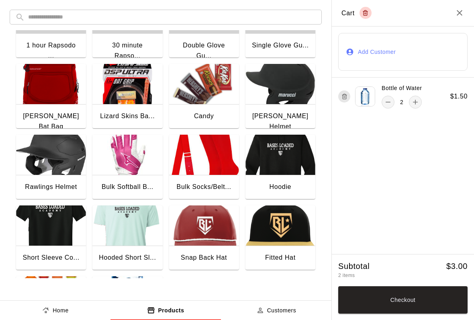
scroll to position [31, 0]
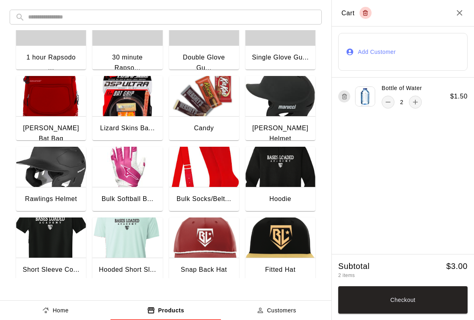
click at [223, 112] on img "button" at bounding box center [204, 96] width 70 height 40
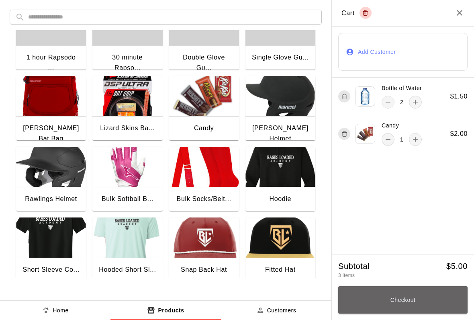
click at [358, 292] on button "Checkout" at bounding box center [402, 299] width 129 height 27
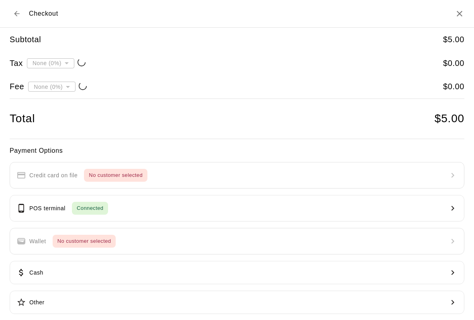
type input "**********"
click at [50, 206] on p "POS terminal" at bounding box center [47, 208] width 36 height 8
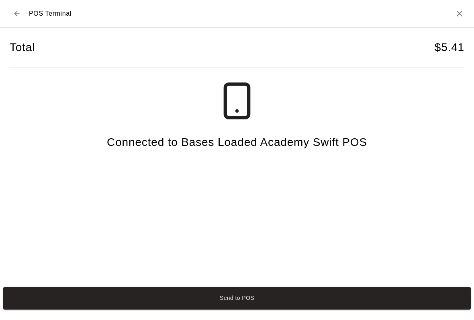
click at [153, 309] on button "Send to POS" at bounding box center [236, 298] width 467 height 22
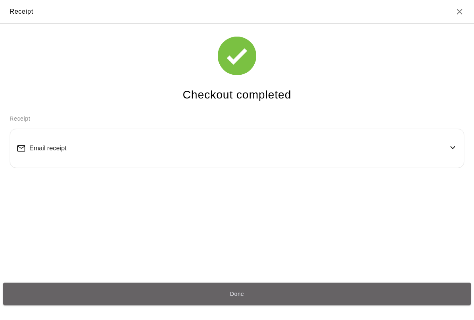
click at [139, 297] on button "Done" at bounding box center [236, 293] width 467 height 22
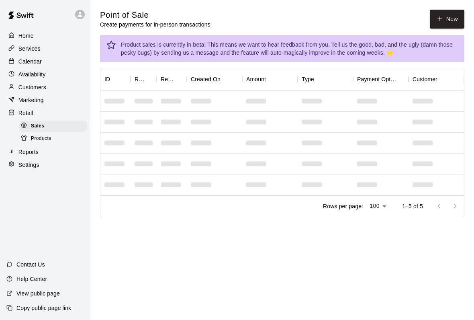
click at [443, 24] on button "New" at bounding box center [447, 19] width 35 height 19
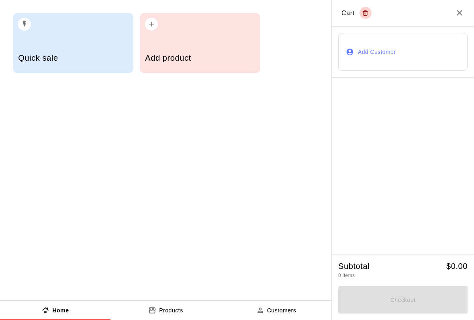
click at [182, 63] on h5 "Add product" at bounding box center [200, 58] width 110 height 11
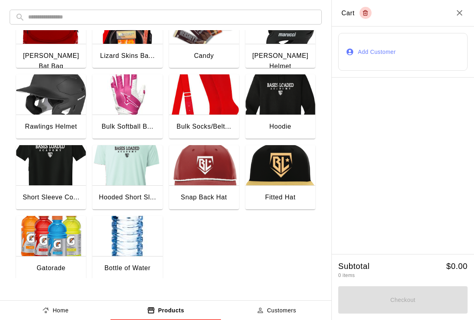
scroll to position [103, 0]
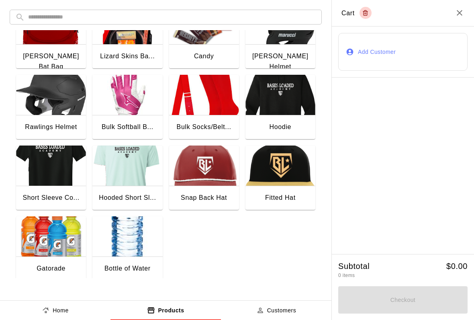
click at [48, 246] on img "button" at bounding box center [51, 236] width 70 height 40
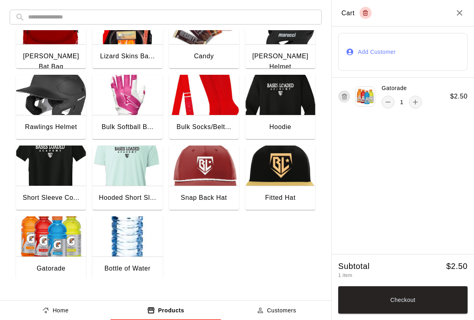
scroll to position [72, 0]
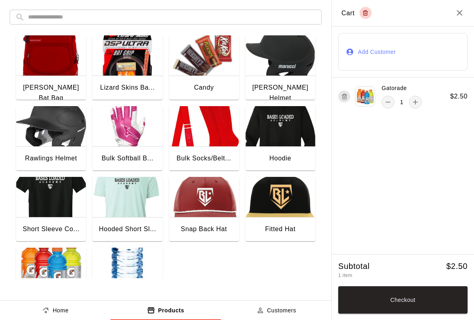
click at [182, 59] on img "button" at bounding box center [204, 55] width 70 height 40
click at [203, 67] on img "button" at bounding box center [204, 55] width 70 height 40
click at [192, 66] on img "button" at bounding box center [204, 55] width 70 height 40
click at [382, 138] on button "remove" at bounding box center [388, 139] width 13 height 13
click at [389, 143] on icon "remove" at bounding box center [388, 139] width 8 height 8
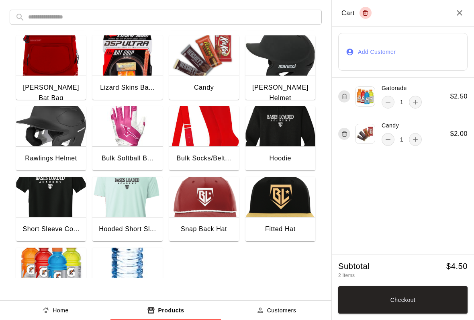
click at [394, 96] on div "1" at bounding box center [402, 102] width 40 height 13
click at [216, 249] on icon "close" at bounding box center [211, 254] width 10 height 10
click at [389, 136] on icon "remove" at bounding box center [388, 139] width 8 height 8
click at [380, 98] on div "Gatorade 1" at bounding box center [380, 96] width 84 height 24
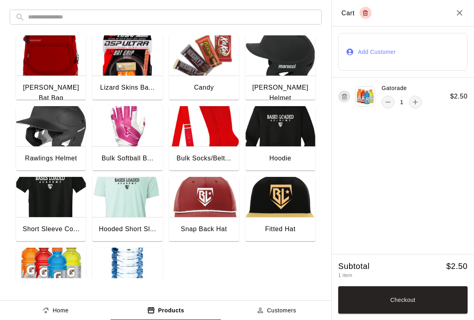
click at [219, 247] on button "close" at bounding box center [211, 253] width 16 height 13
click at [463, 12] on icon "Close" at bounding box center [460, 13] width 10 height 10
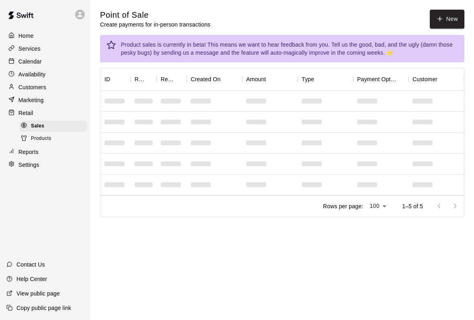
click at [26, 36] on p "Home" at bounding box center [25, 36] width 15 height 8
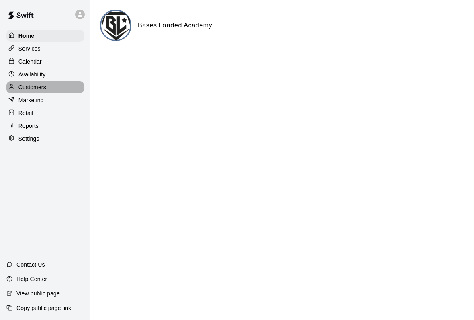
click at [24, 85] on p "Customers" at bounding box center [32, 87] width 28 height 8
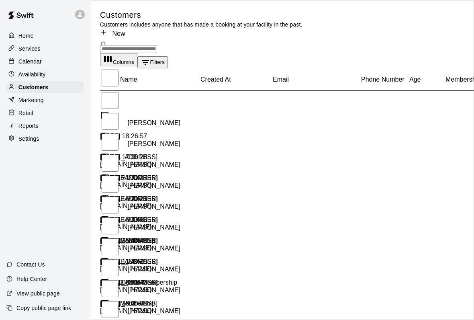
click at [157, 47] on input "Search customers by name or email" at bounding box center [128, 49] width 57 height 8
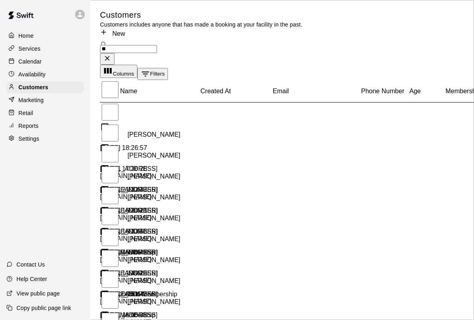
type input "*"
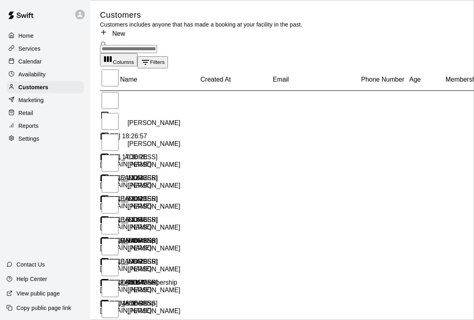
type input "*"
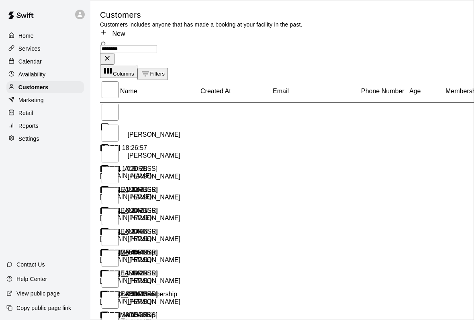
click at [157, 47] on input "*******" at bounding box center [128, 49] width 57 height 8
type input "*******"
click at [22, 75] on p "Availability" at bounding box center [31, 74] width 27 height 8
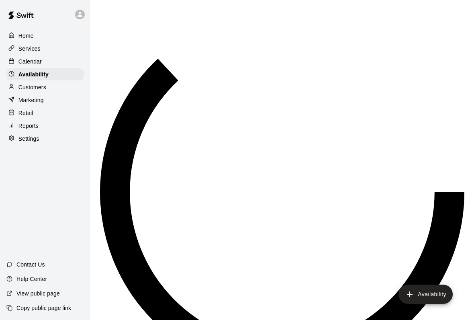
scroll to position [486, 0]
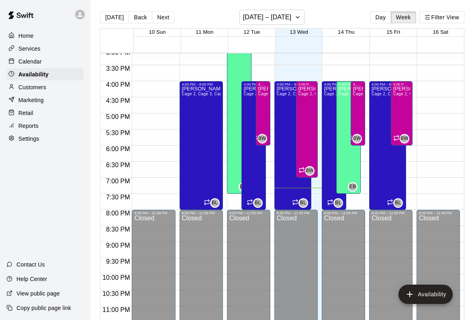
click at [24, 86] on p "Customers" at bounding box center [32, 87] width 28 height 8
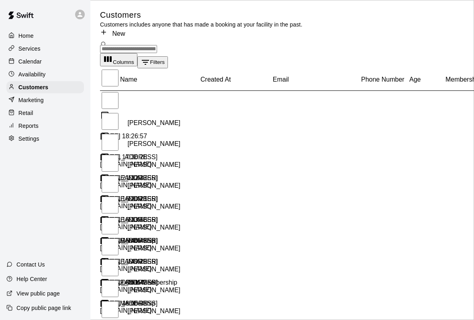
click at [126, 45] on input "Search customers by name or email" at bounding box center [128, 49] width 57 height 8
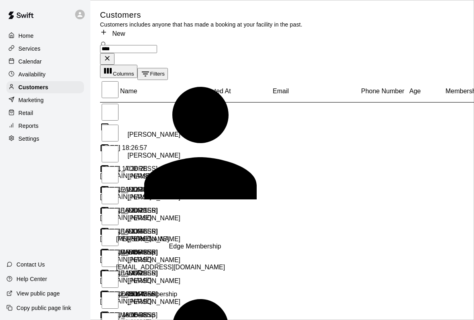
type input "*****"
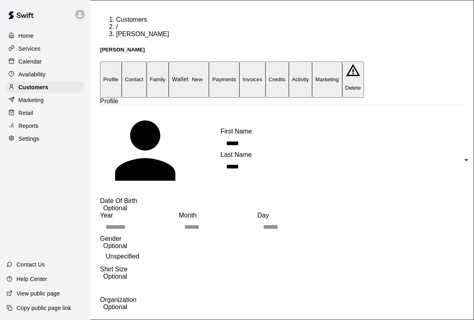
click at [239, 61] on button "Payments" at bounding box center [224, 79] width 30 height 36
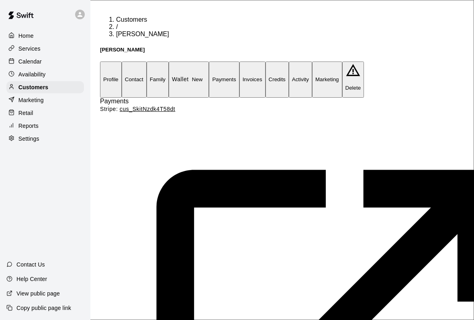
type input "*"
type input "****"
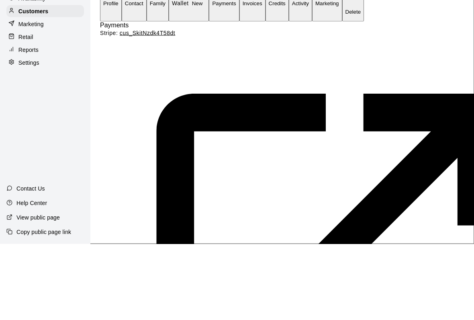
click at [98, 149] on li "Other" at bounding box center [62, 152] width 73 height 7
type input "*****"
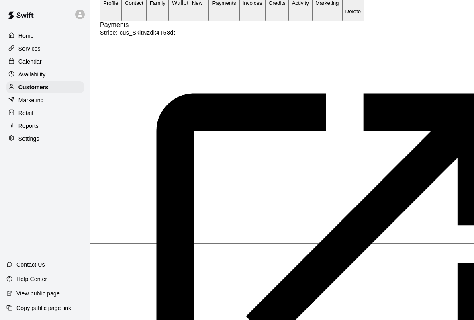
type input "**********"
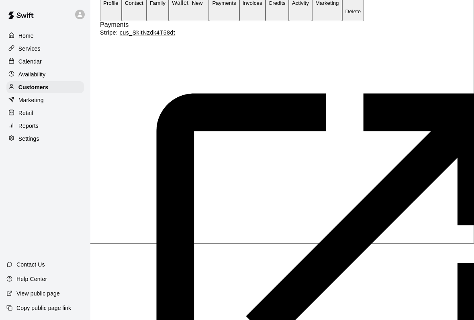
scroll to position [25, 0]
type input "*"
click at [29, 39] on p "Home" at bounding box center [25, 36] width 15 height 8
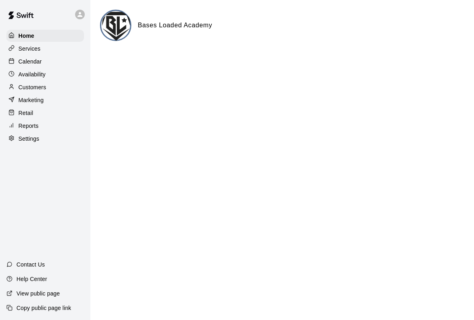
click at [19, 78] on p "Availability" at bounding box center [31, 74] width 27 height 8
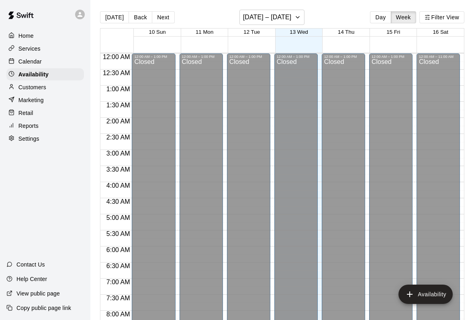
scroll to position [486, 0]
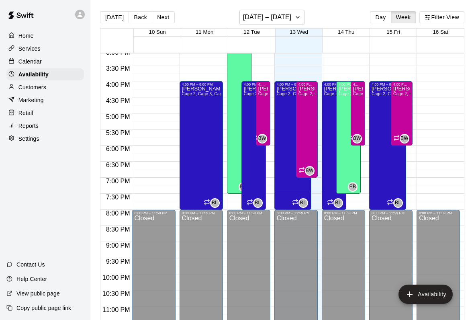
click at [27, 105] on div "Marketing" at bounding box center [45, 100] width 78 height 12
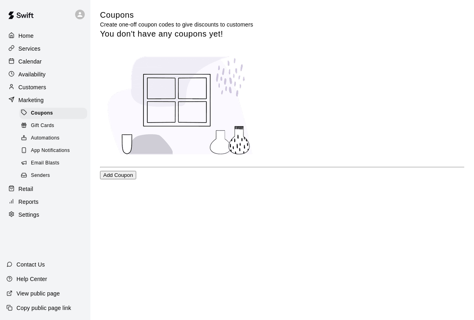
click at [21, 180] on div "Senders" at bounding box center [53, 175] width 68 height 11
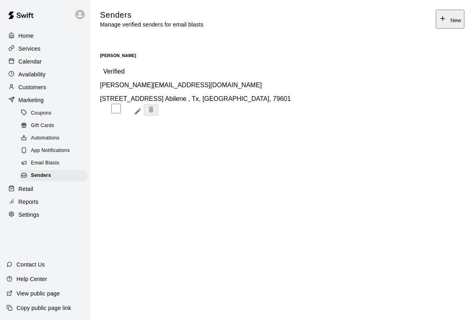
click at [24, 189] on p "Retail" at bounding box center [25, 189] width 15 height 8
